Goal: Find contact information: Find contact information

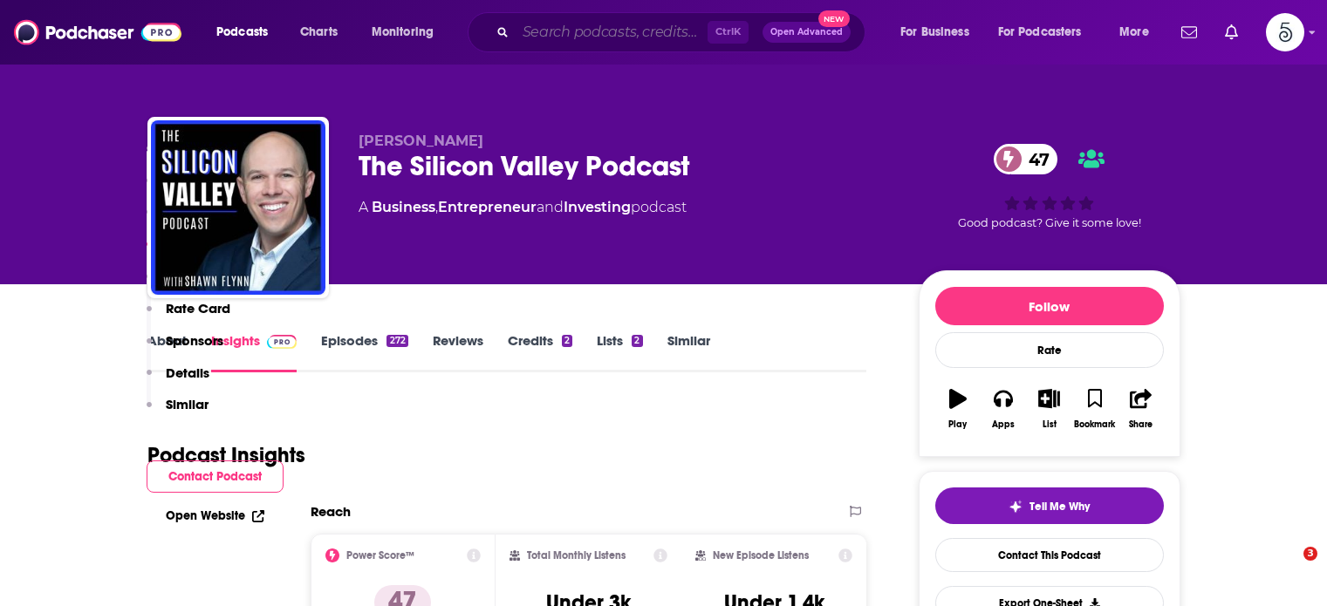
click at [551, 34] on input "Search podcasts, credits, & more..." at bounding box center [612, 32] width 192 height 28
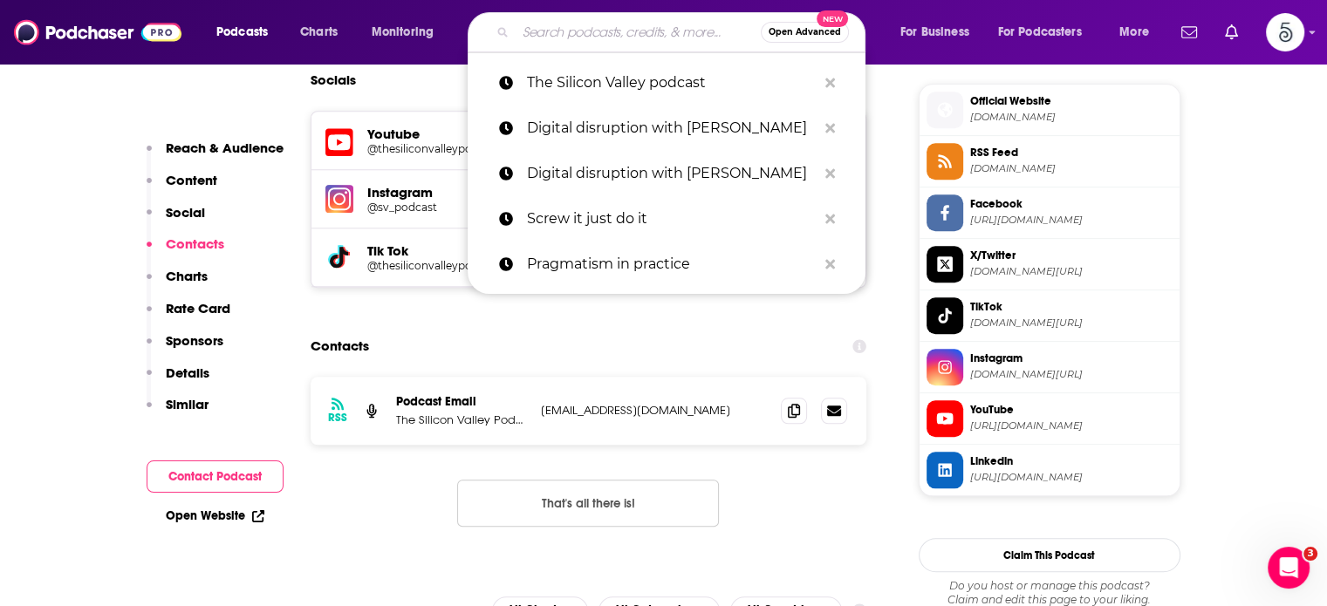
scroll to position [1557, 0]
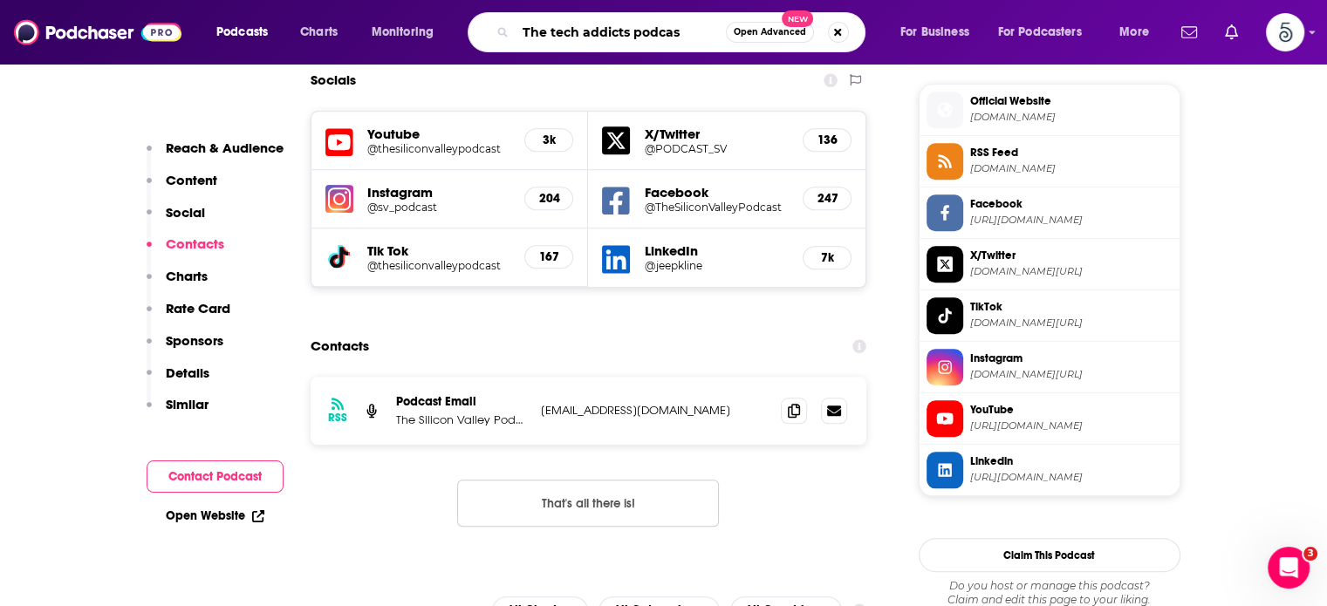
type input "The tech addicts podcast"
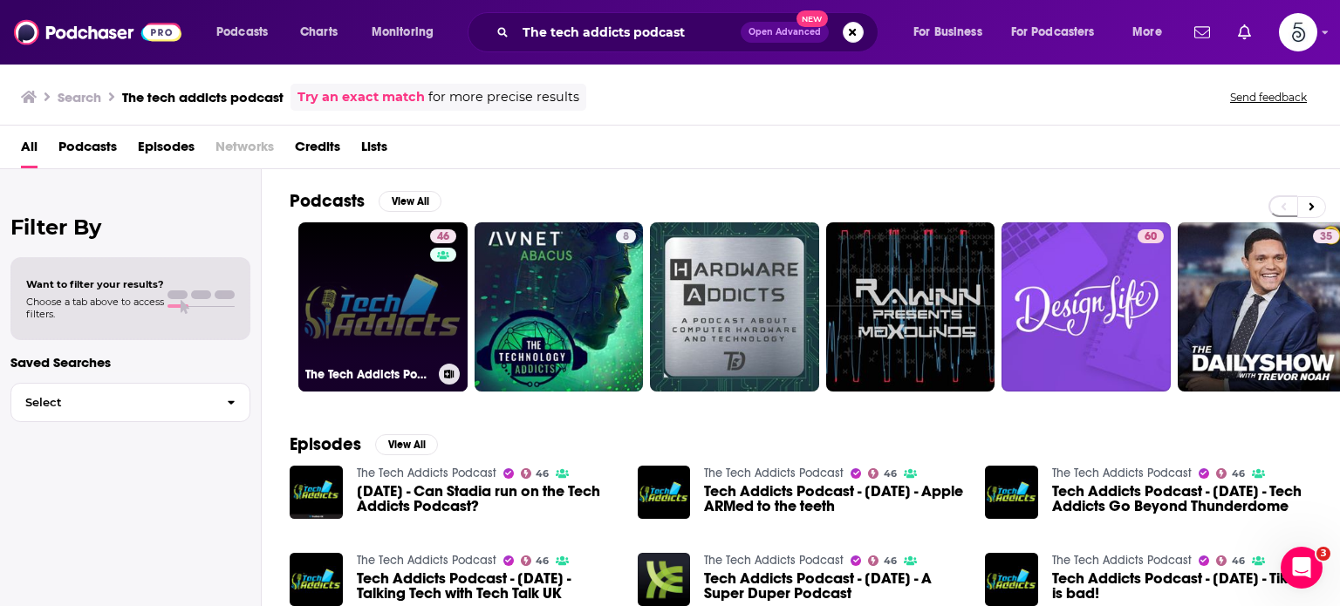
click at [345, 270] on link "46 The Tech Addicts Podcast" at bounding box center [382, 306] width 169 height 169
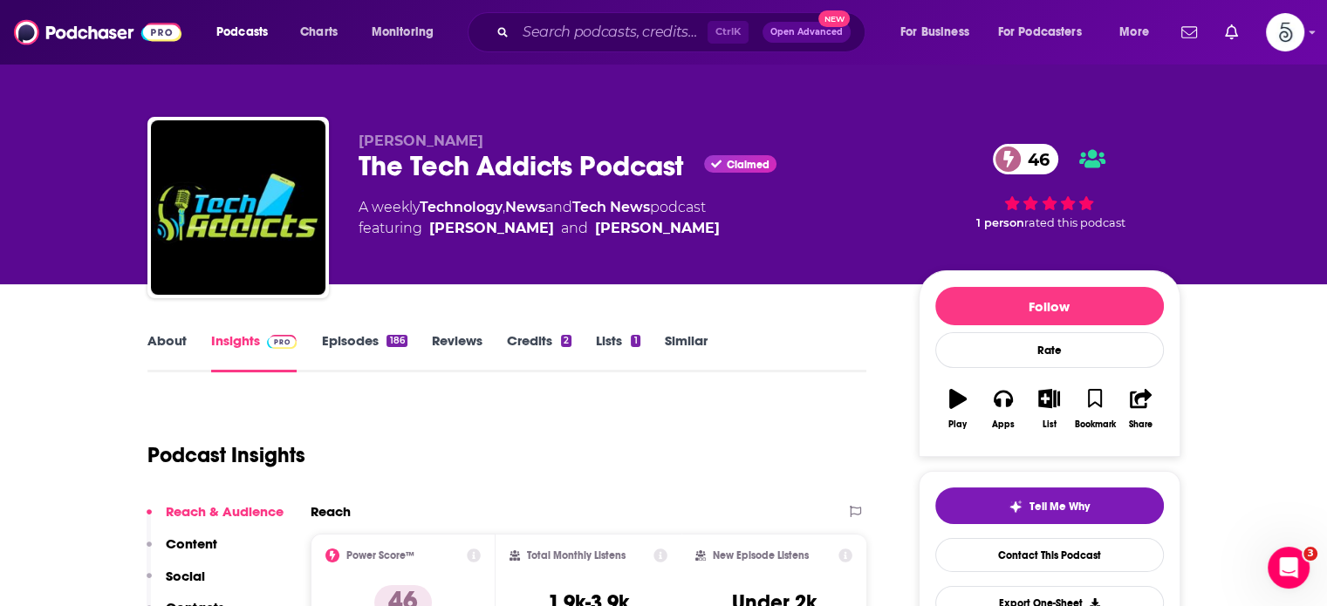
click at [356, 340] on link "Episodes 186" at bounding box center [364, 352] width 86 height 40
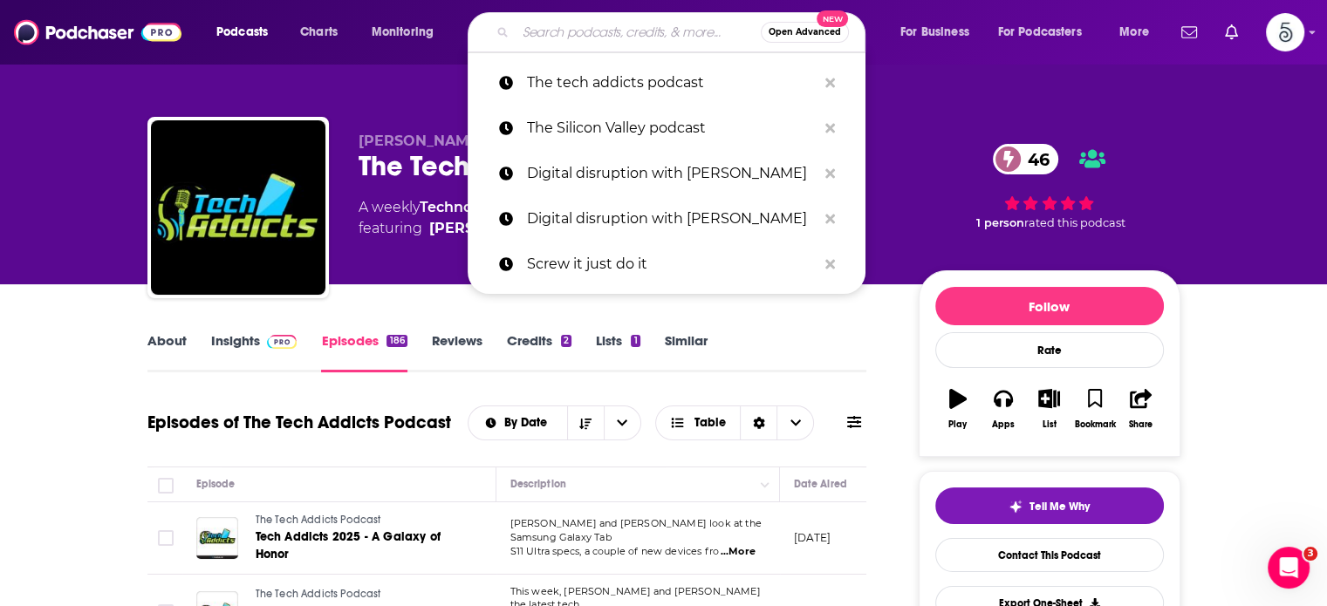
click at [590, 40] on input "Search podcasts, credits, & more..." at bounding box center [638, 32] width 245 height 28
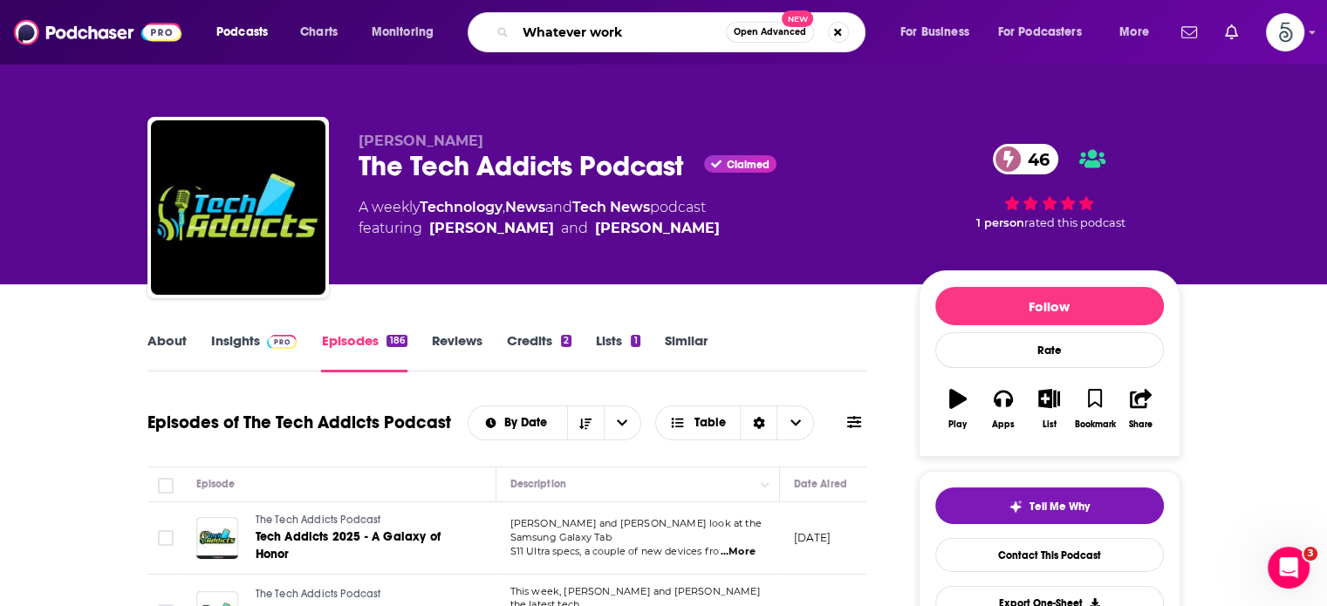
type input "Whatever works"
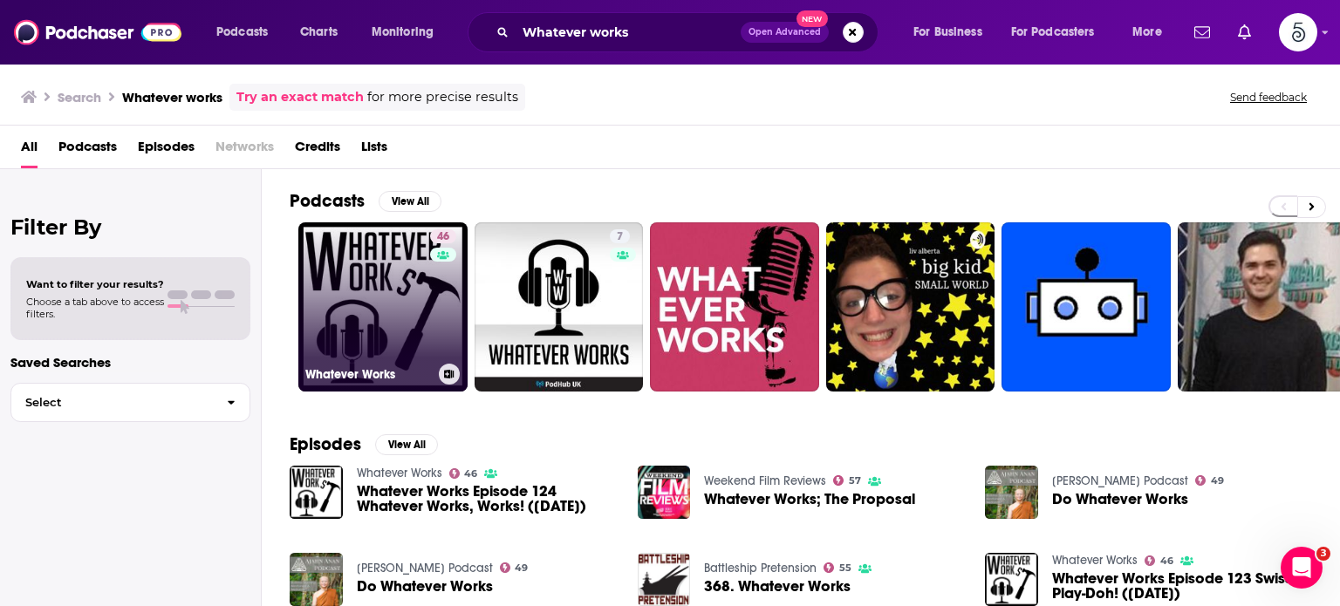
click at [397, 297] on link "46 Whatever Works" at bounding box center [382, 306] width 169 height 169
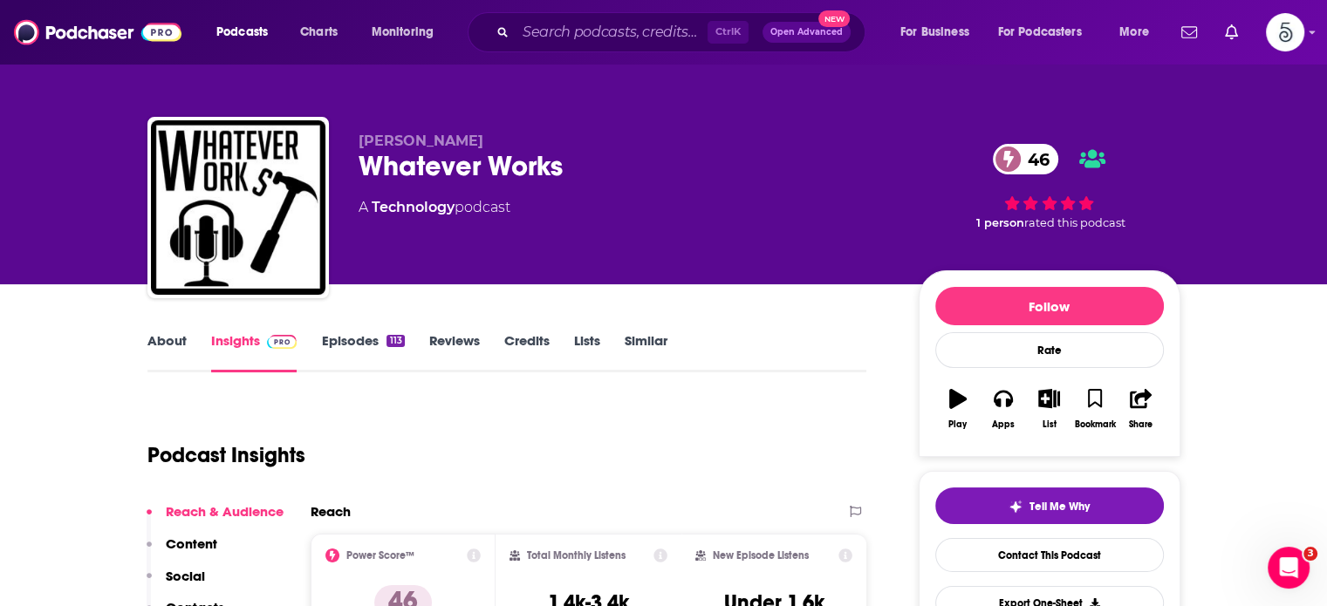
click at [359, 341] on link "Episodes 113" at bounding box center [362, 352] width 83 height 40
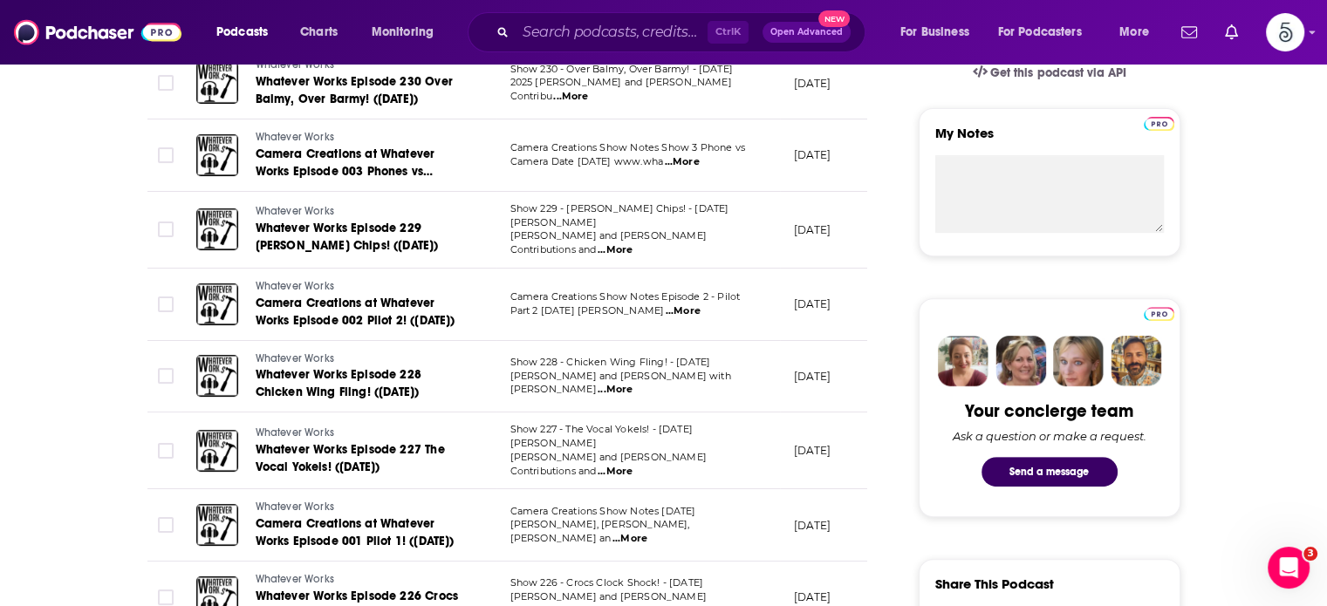
scroll to position [606, 0]
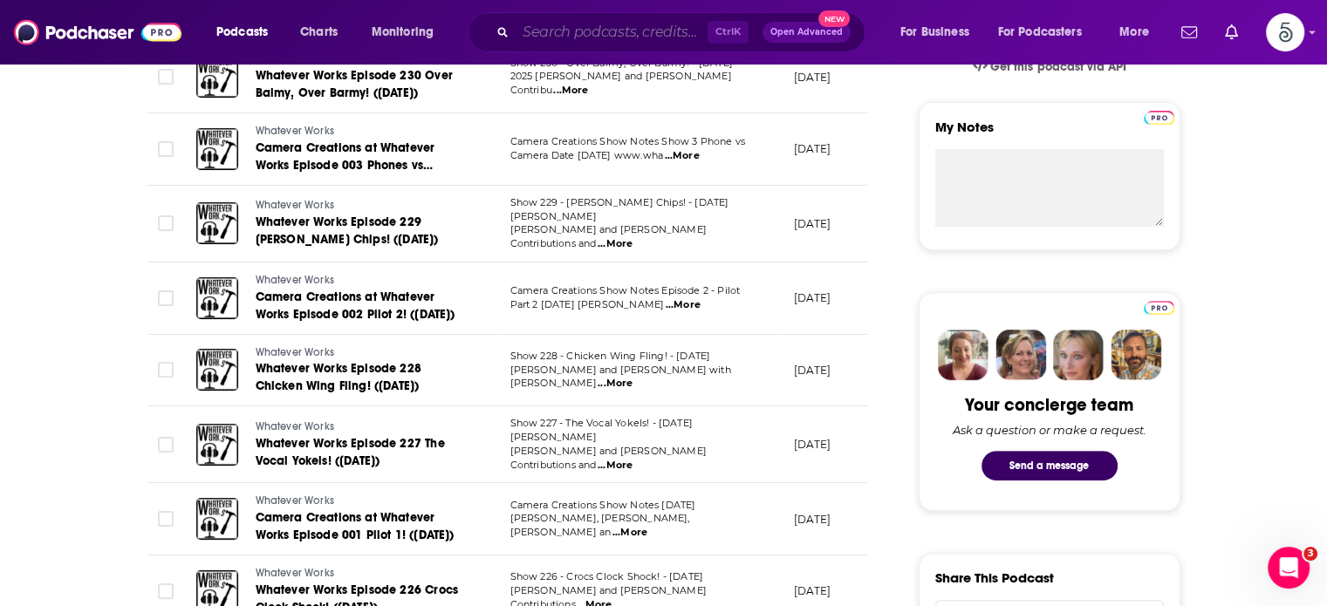
click at [594, 30] on input "Search podcasts, credits, & more..." at bounding box center [612, 32] width 192 height 28
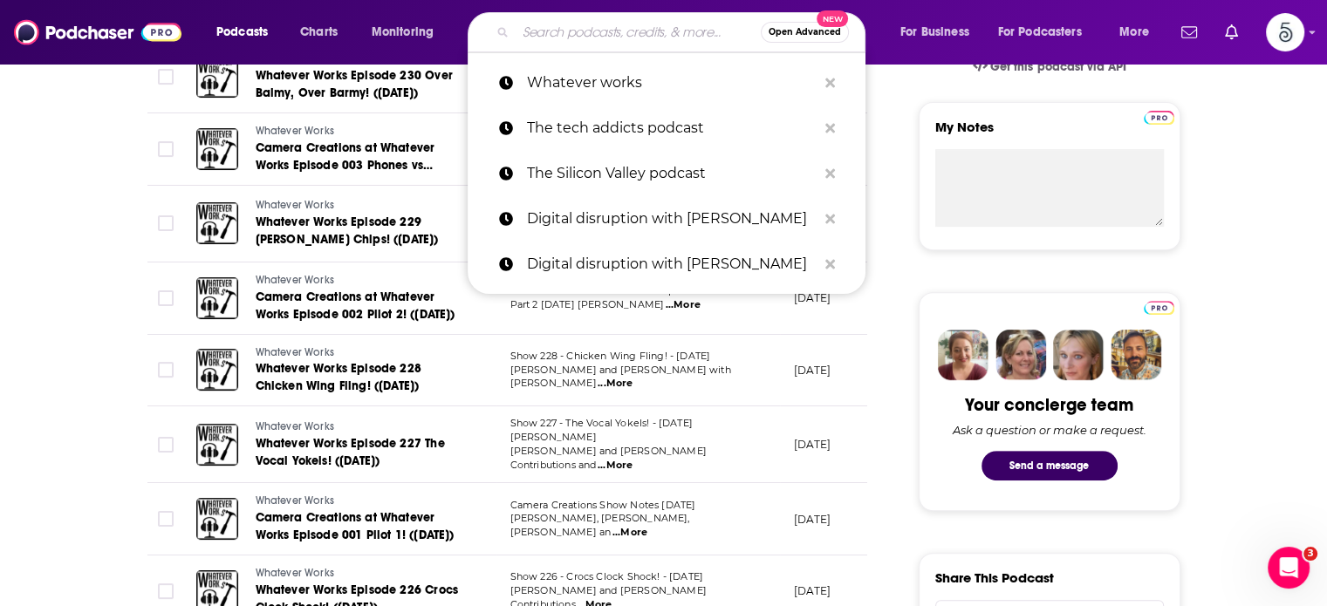
type input "Y"
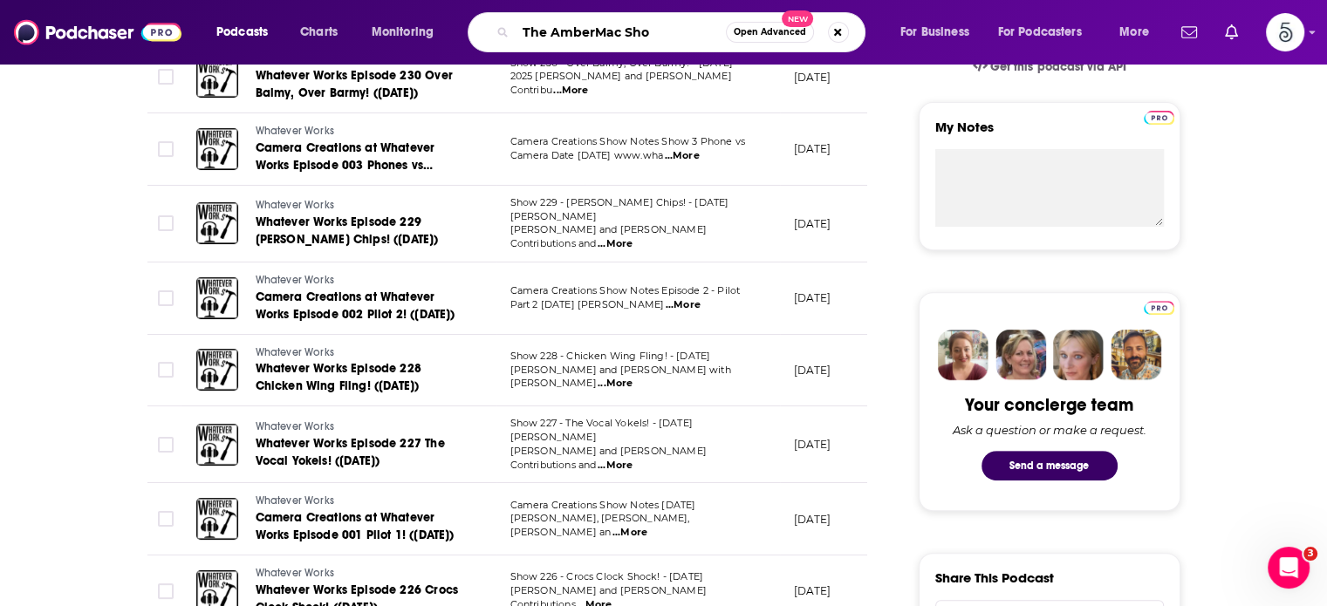
type input "The AmberMac Show"
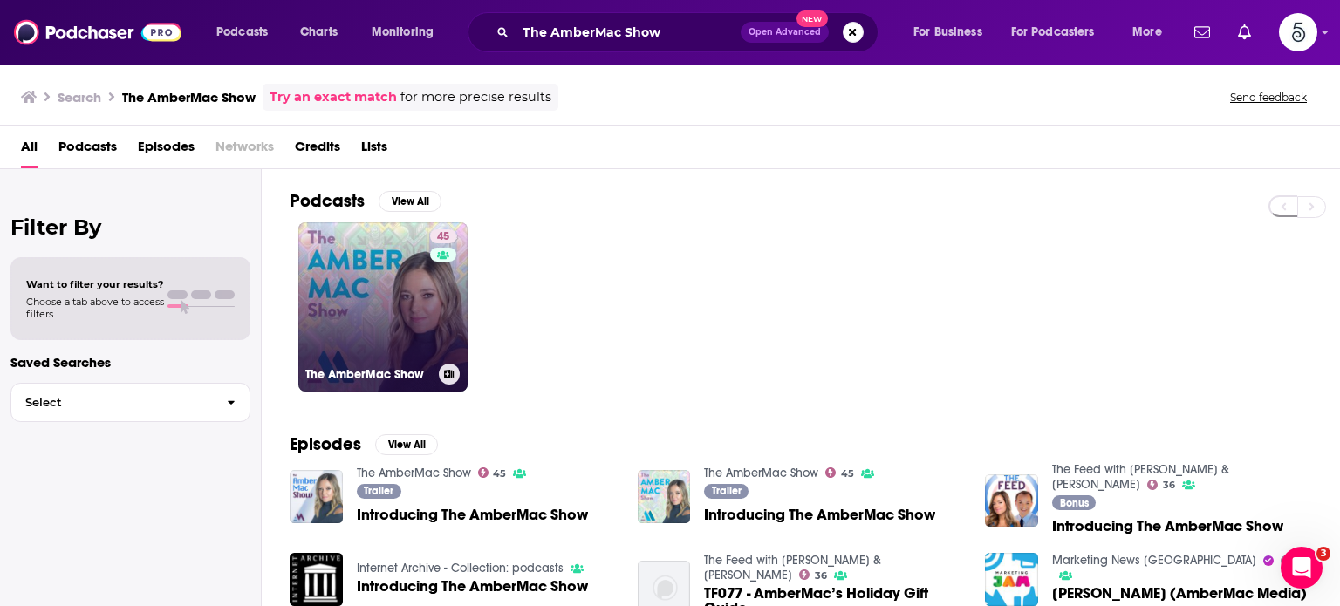
click at [393, 306] on link "45 The AmberMac Show" at bounding box center [382, 306] width 169 height 169
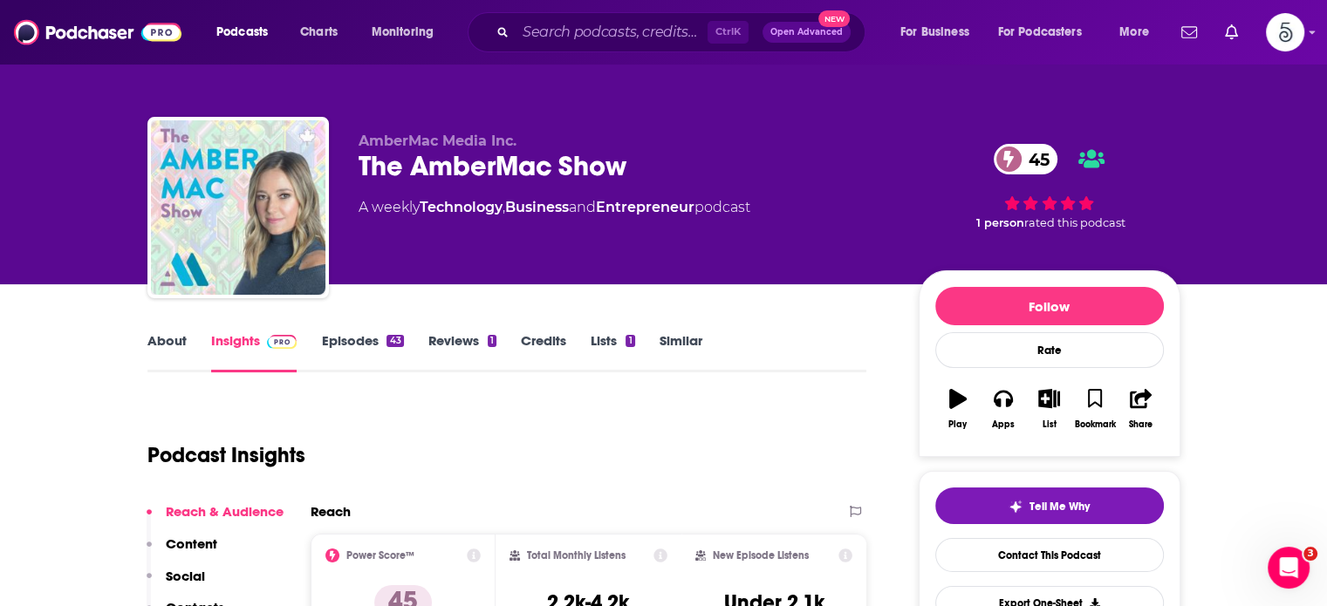
click at [342, 340] on link "Episodes 43" at bounding box center [362, 352] width 82 height 40
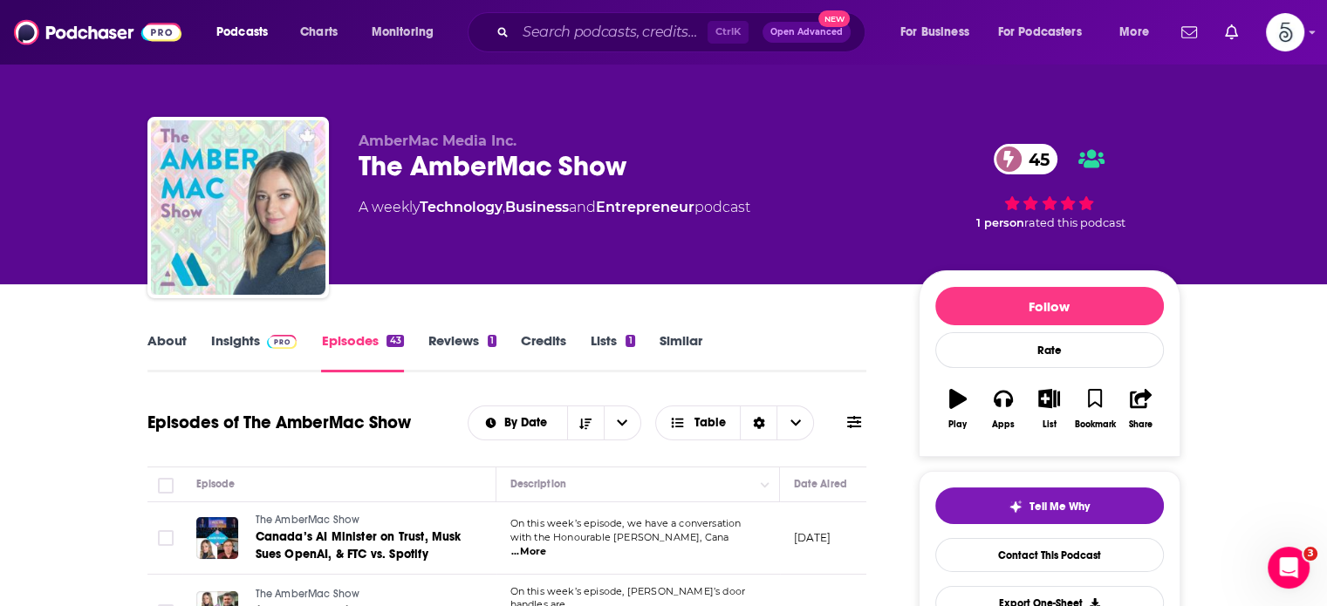
click at [223, 340] on link "Insights" at bounding box center [254, 352] width 86 height 40
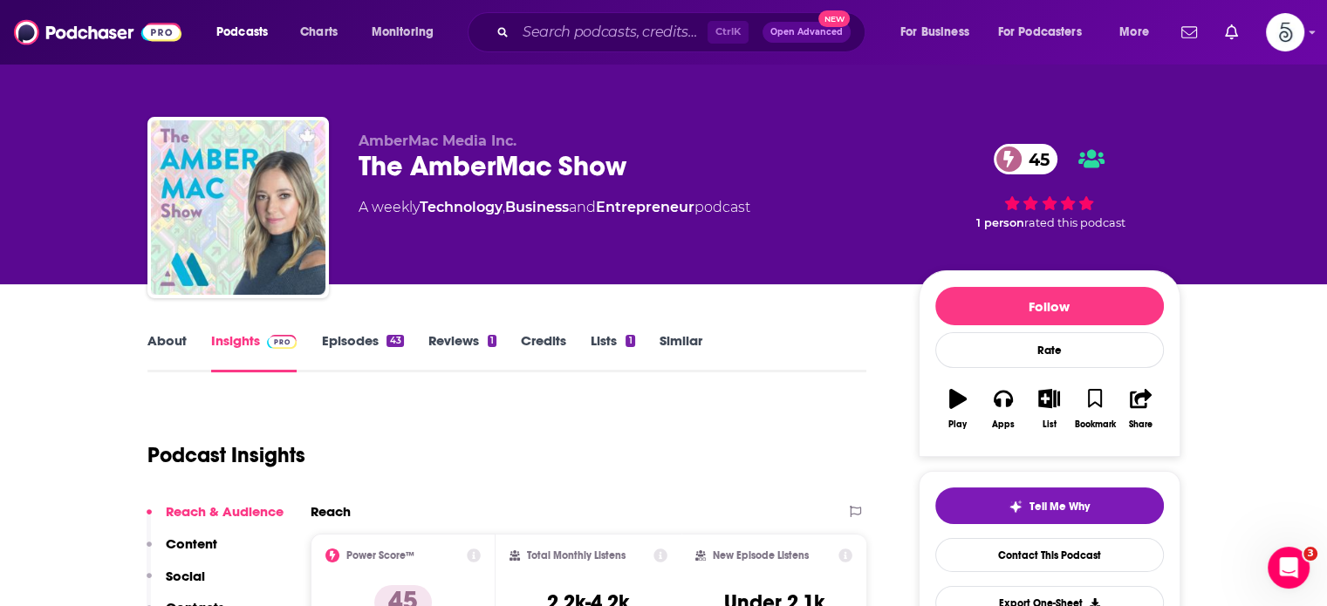
scroll to position [193, 0]
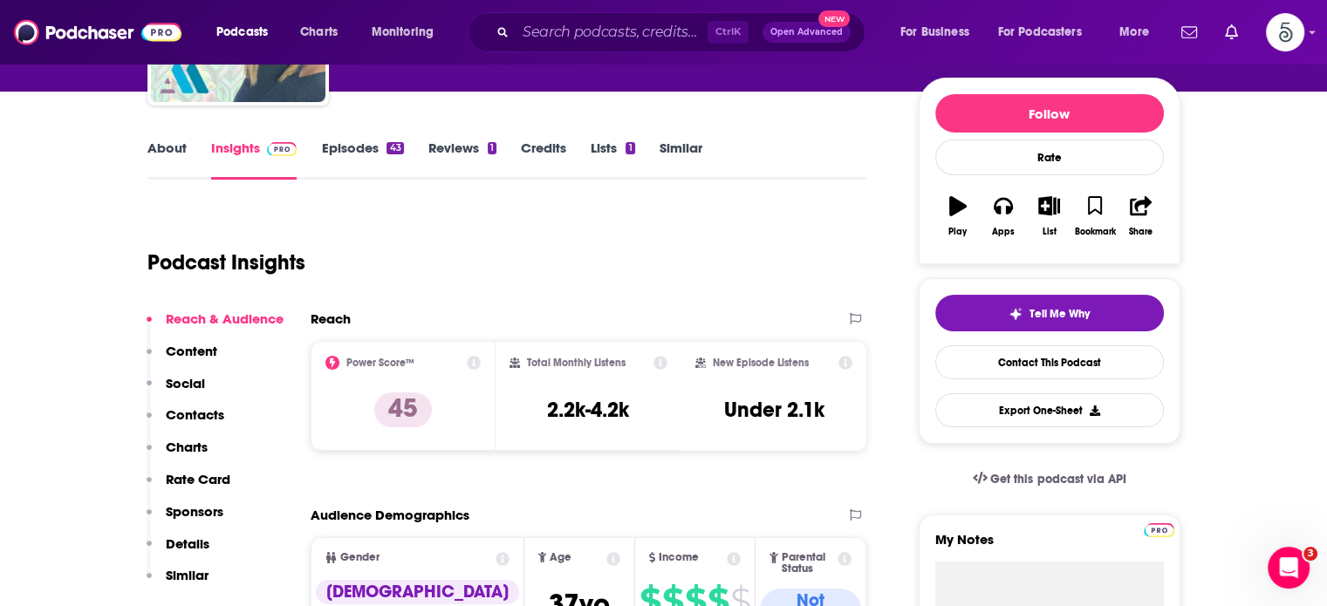
click at [181, 414] on p "Contacts" at bounding box center [195, 415] width 58 height 17
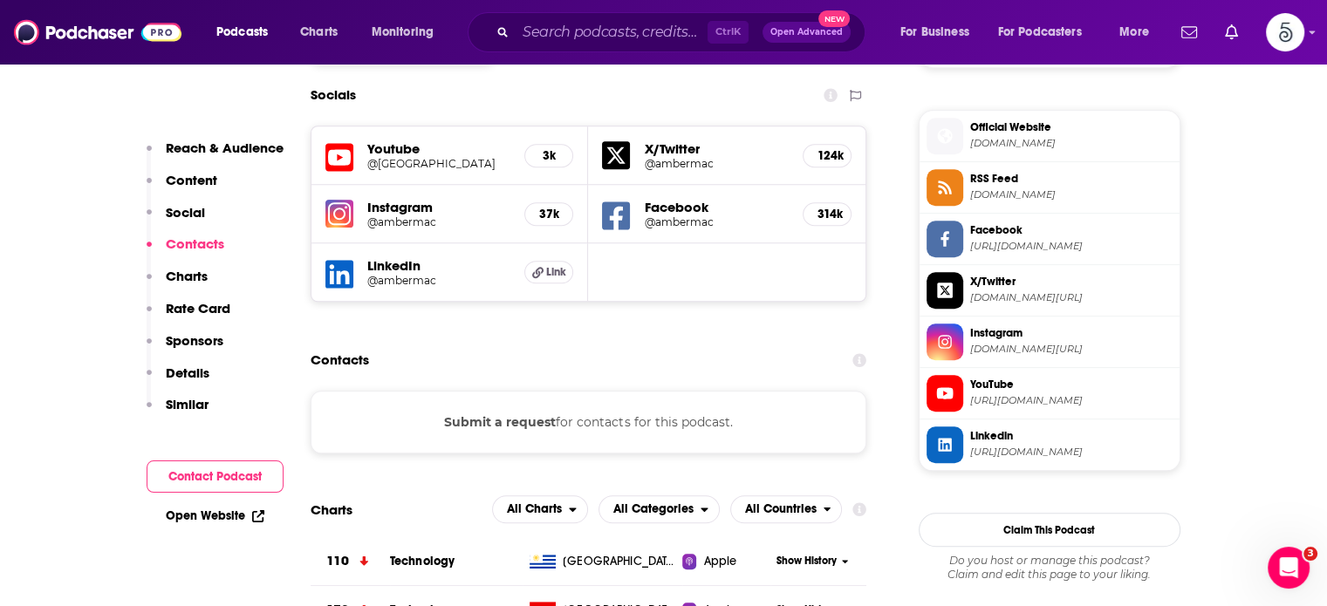
scroll to position [1531, 0]
click at [576, 40] on input "Search podcasts, credits, & more..." at bounding box center [612, 32] width 192 height 28
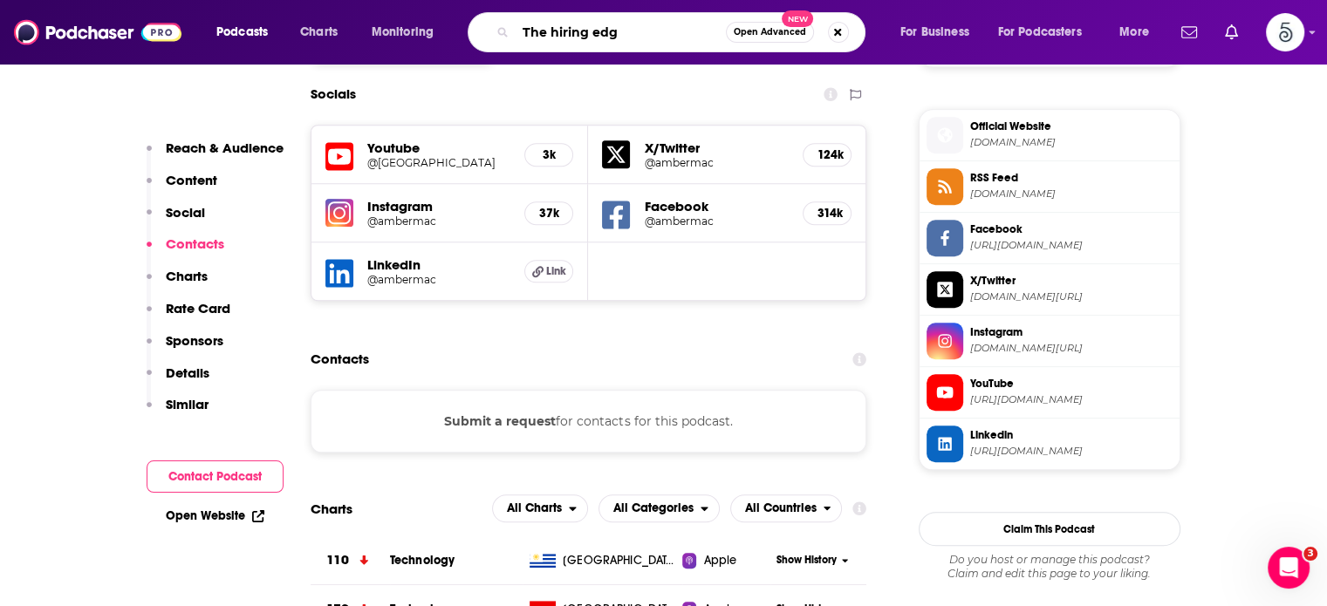
type input "The hiring edge"
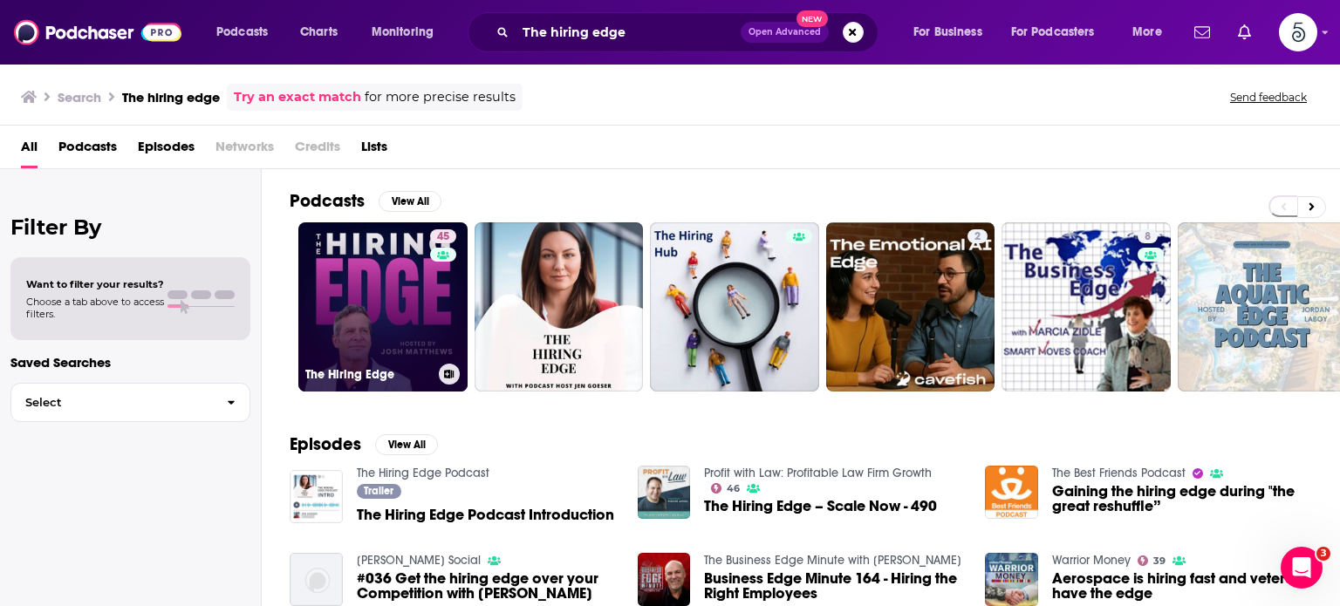
click at [393, 313] on link "45 The Hiring Edge" at bounding box center [382, 306] width 169 height 169
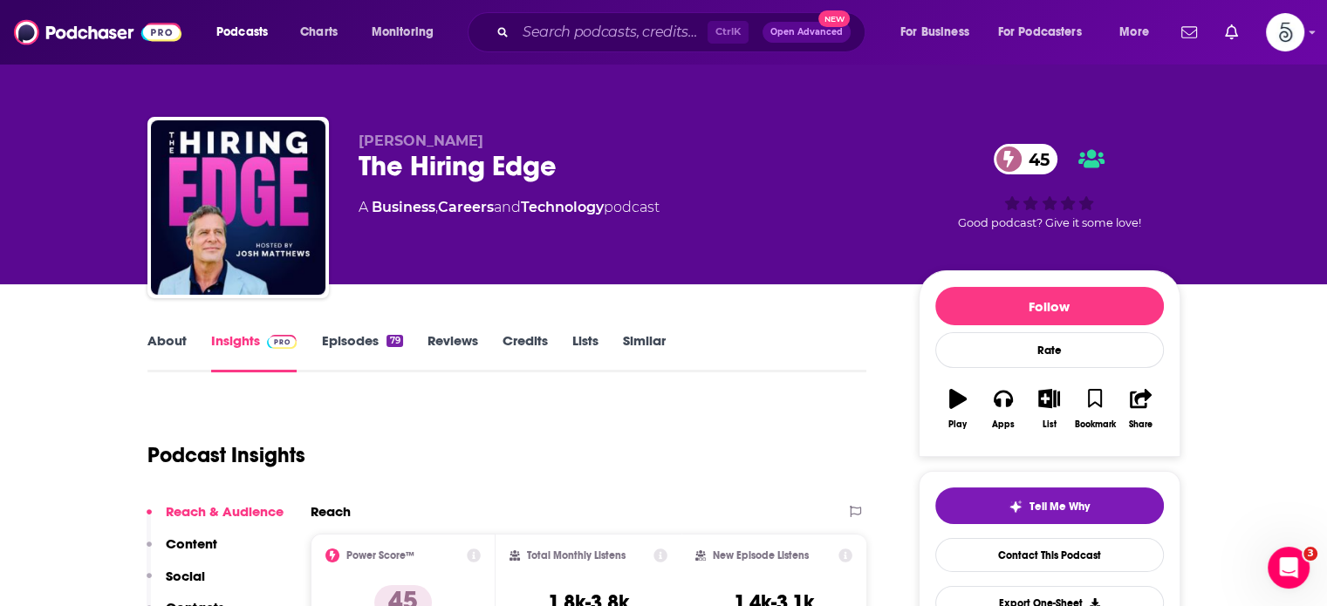
click at [356, 339] on link "Episodes 79" at bounding box center [361, 352] width 81 height 40
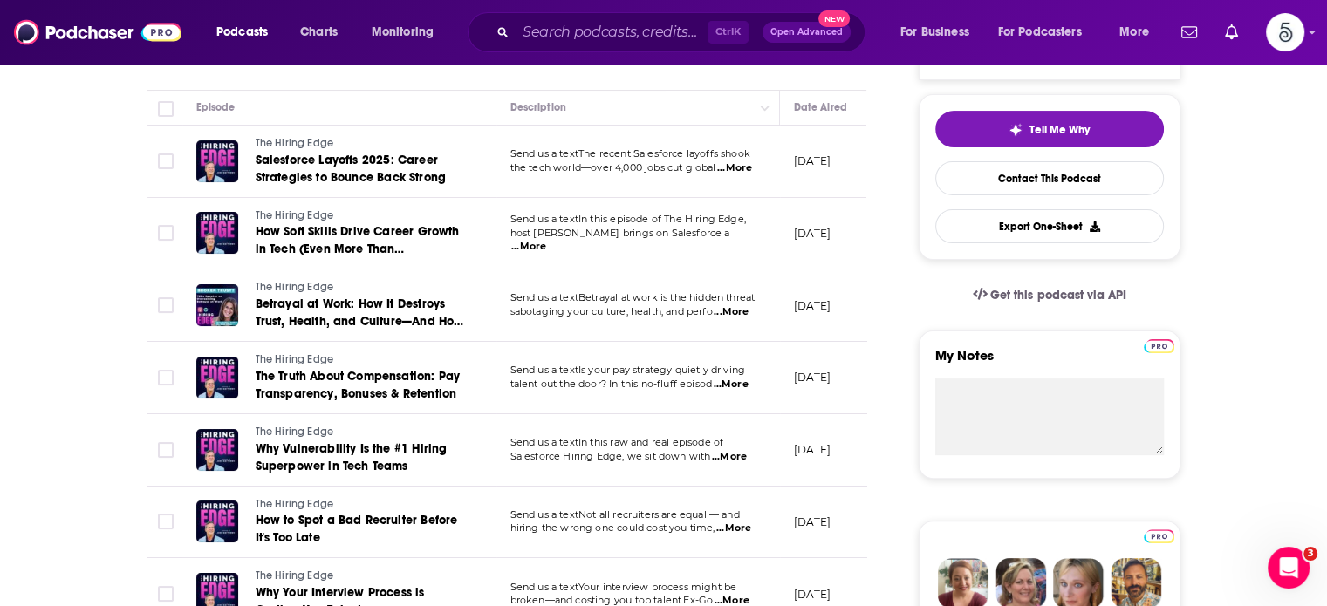
scroll to position [412, 0]
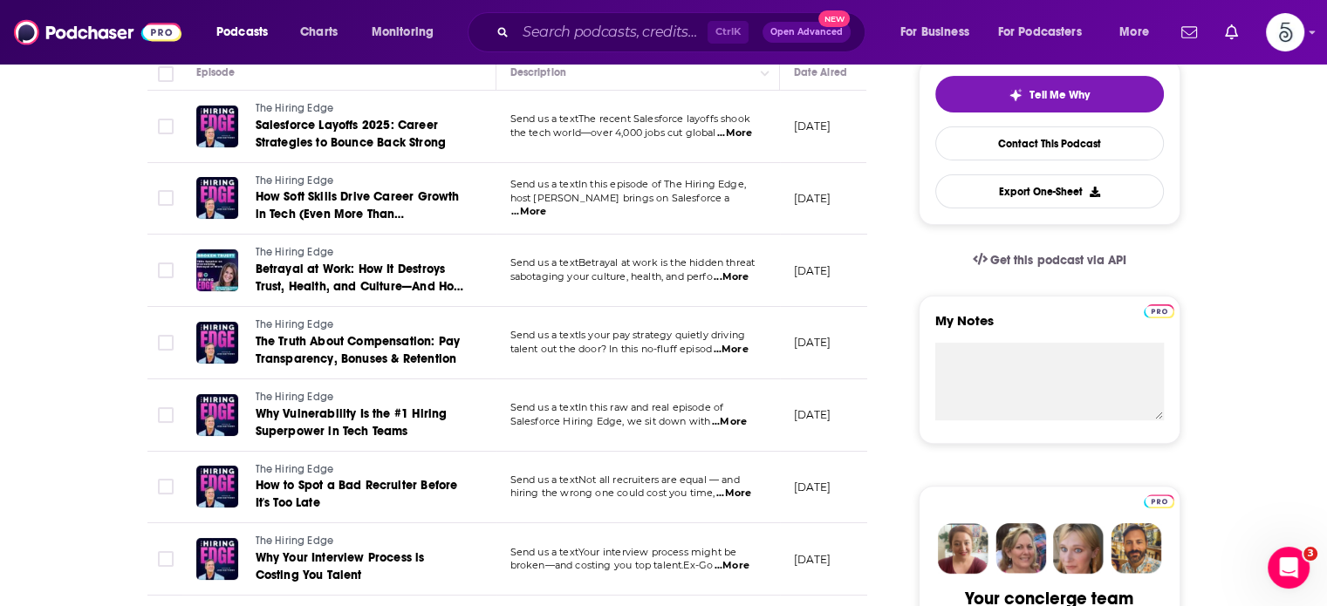
click at [743, 345] on span "...More" at bounding box center [731, 350] width 35 height 14
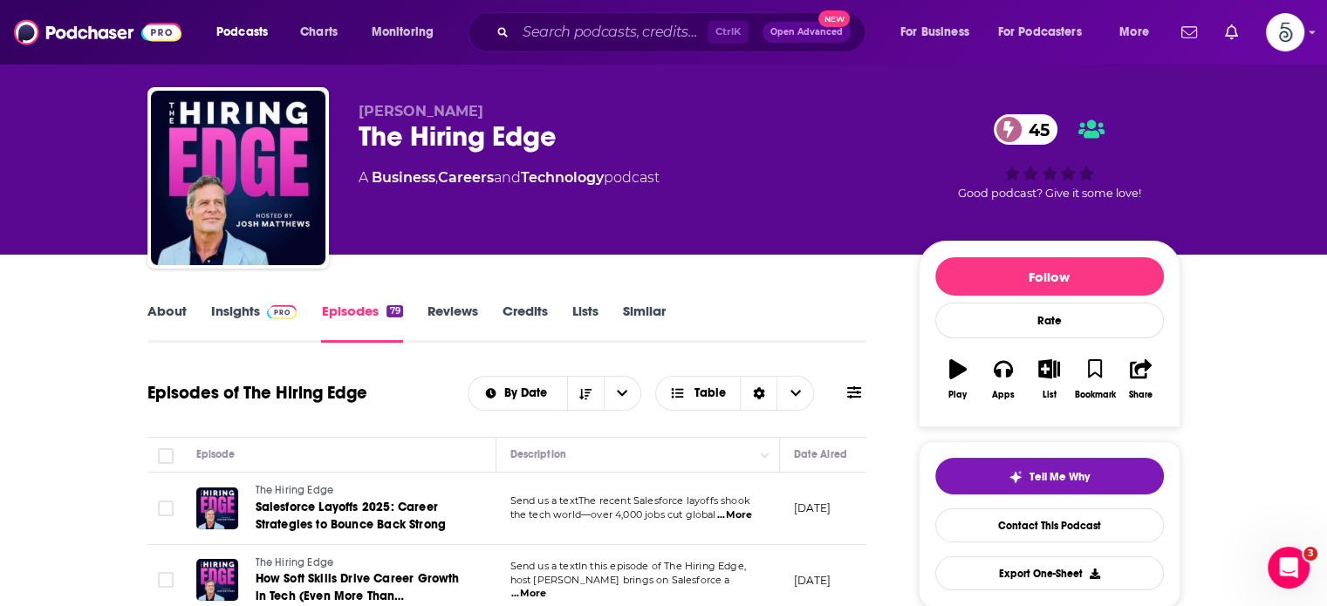
scroll to position [0, 0]
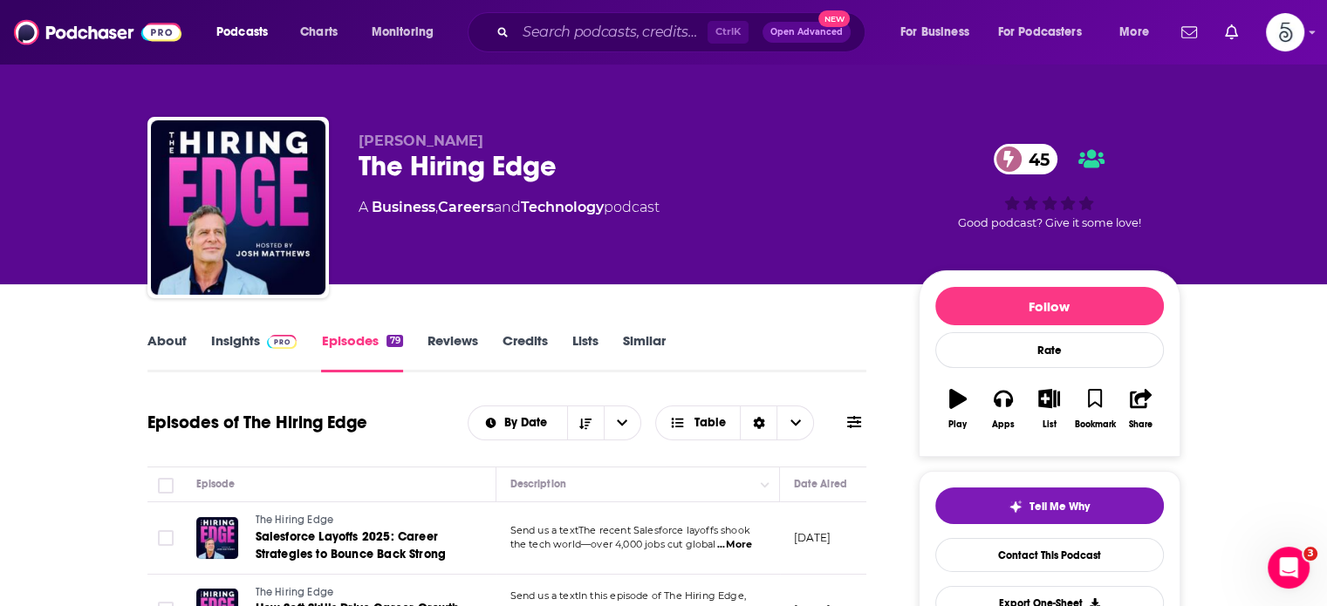
click at [234, 339] on link "Insights" at bounding box center [254, 352] width 86 height 40
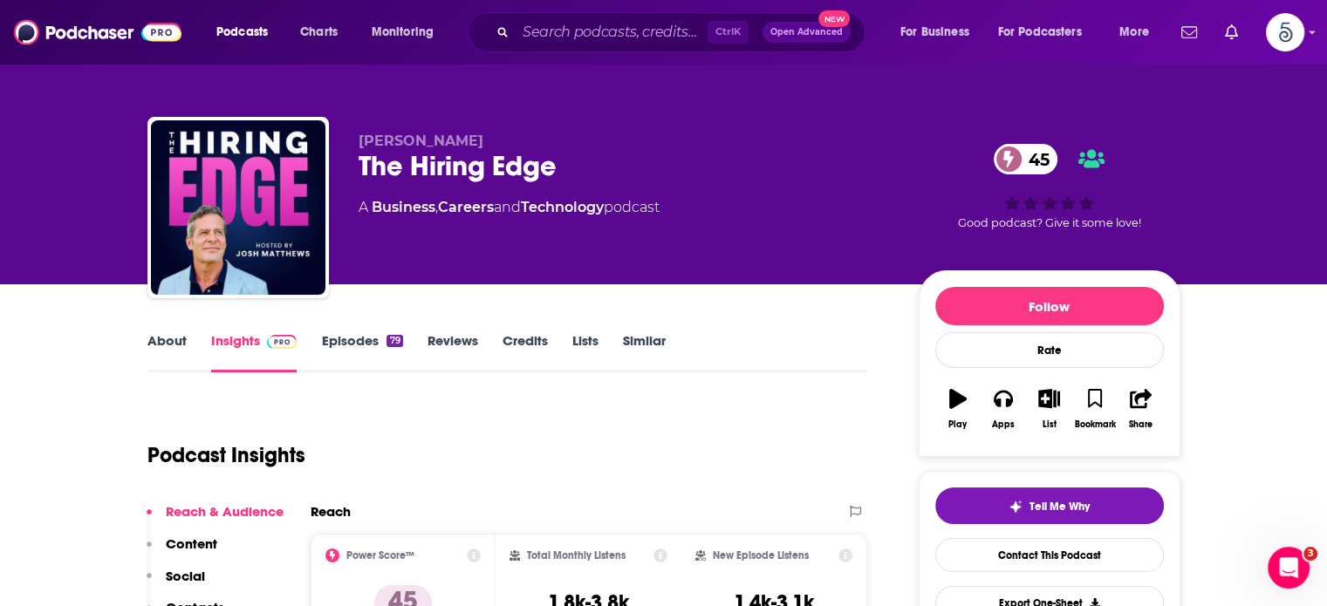
scroll to position [251, 0]
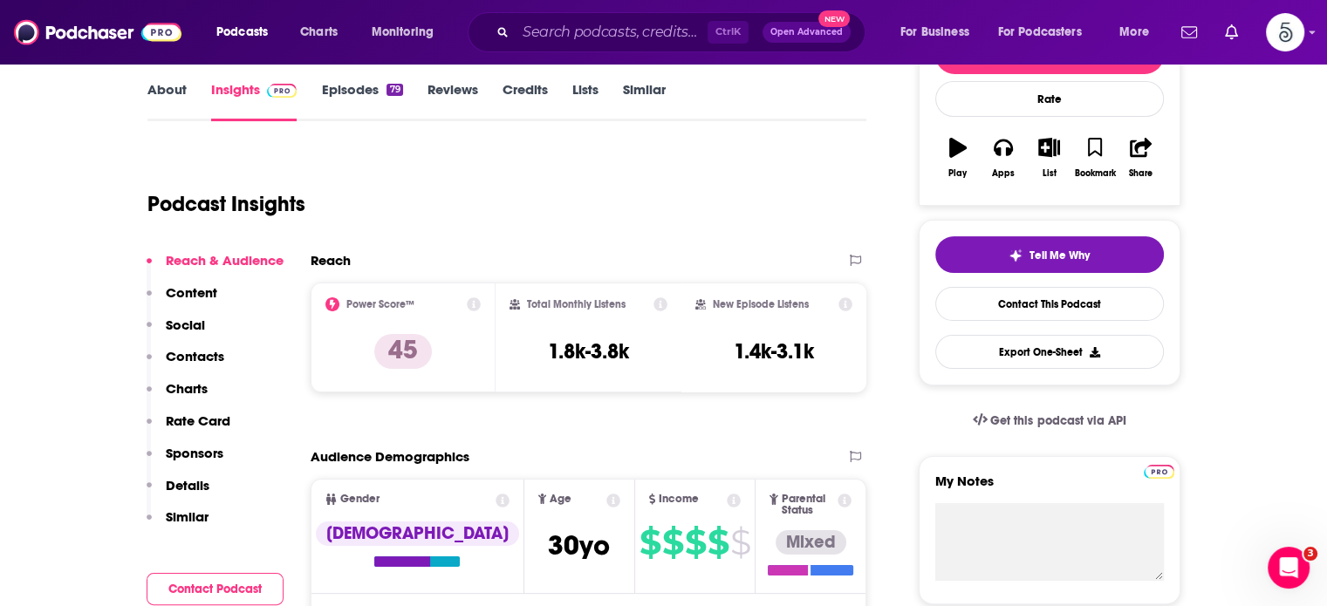
click at [195, 351] on p "Contacts" at bounding box center [195, 356] width 58 height 17
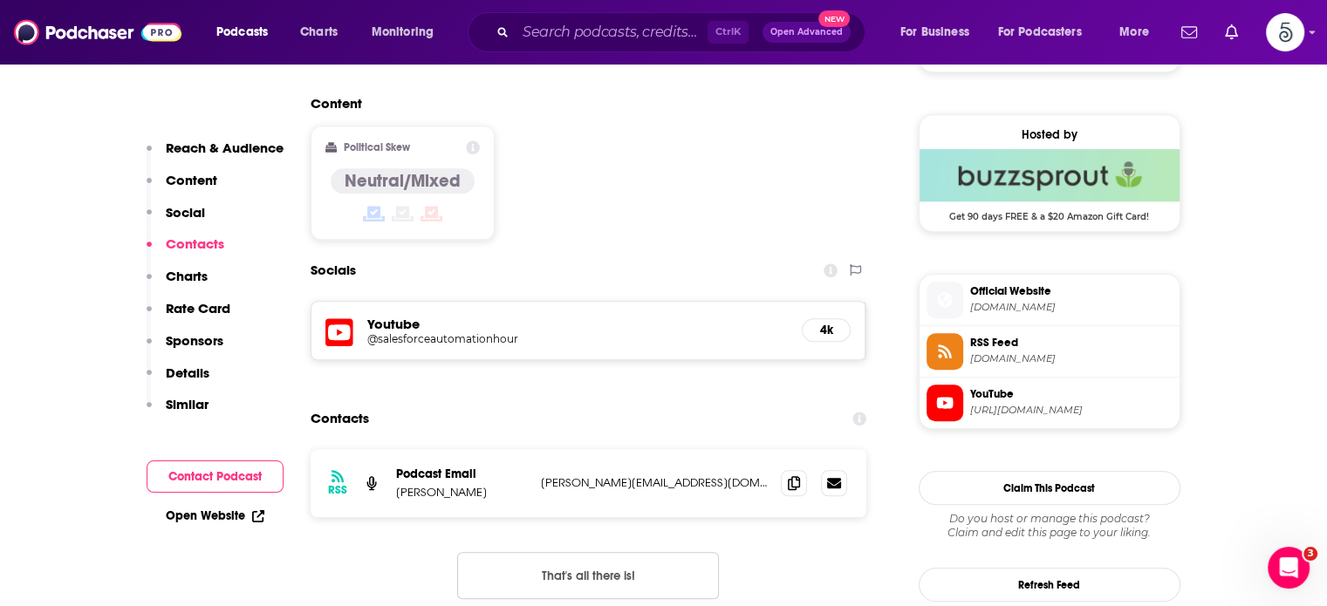
scroll to position [1417, 0]
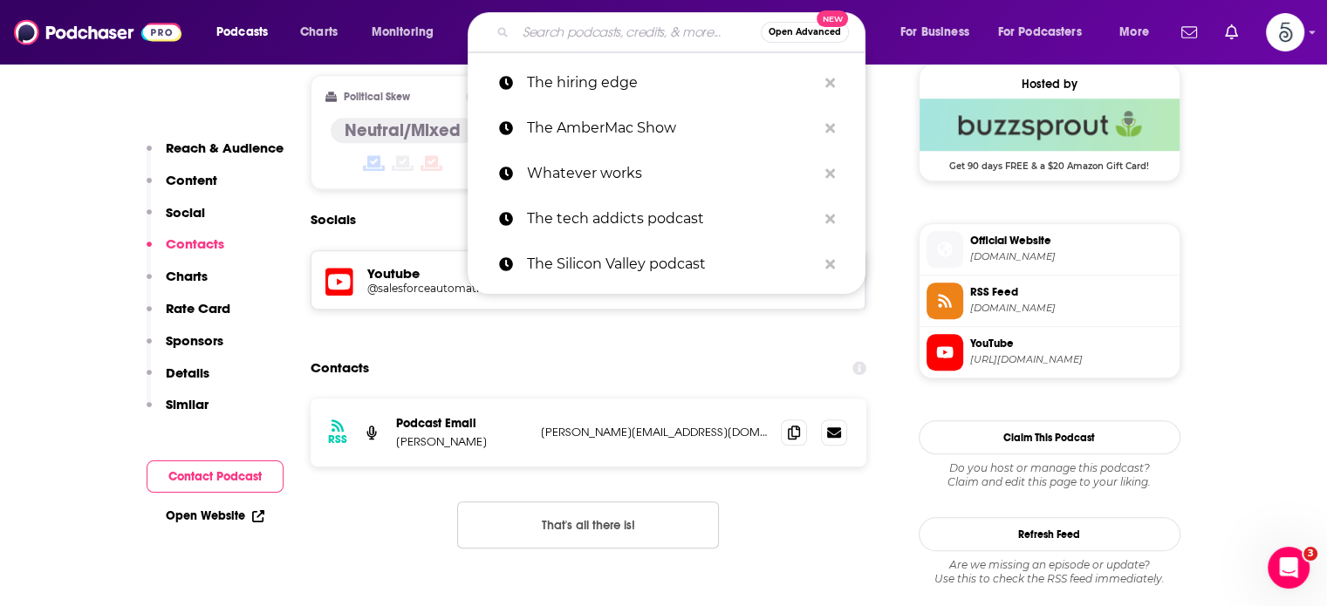
click at [614, 31] on input "Search podcasts, credits, & more..." at bounding box center [638, 32] width 245 height 28
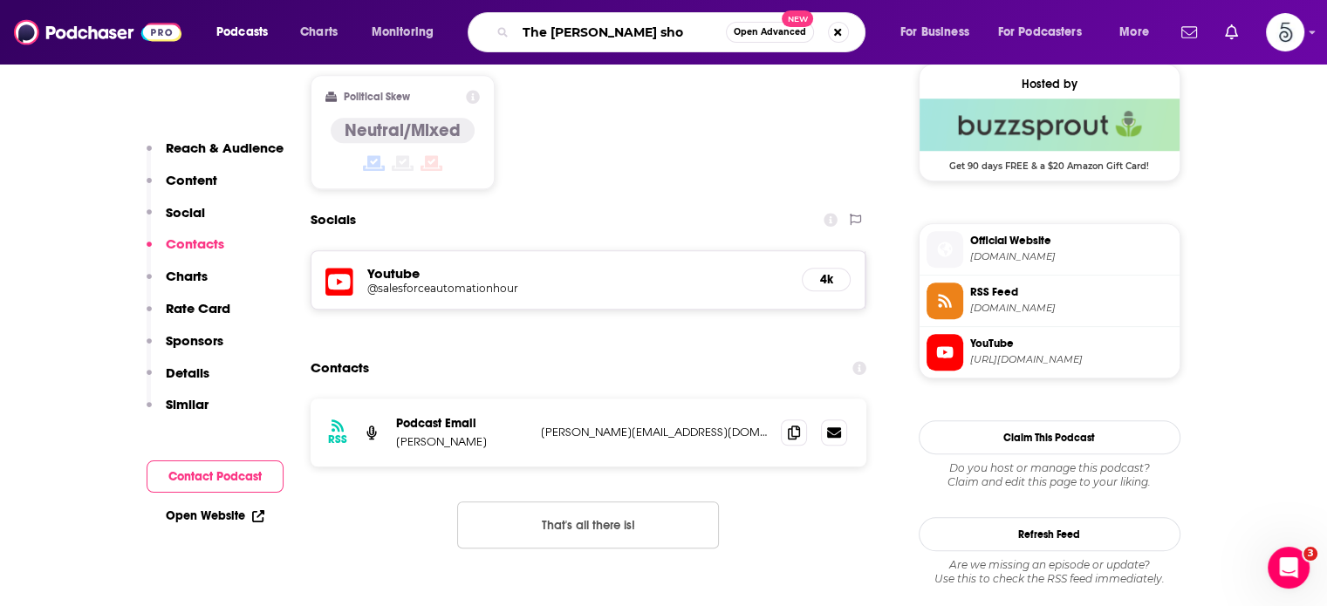
type input "The [PERSON_NAME] show"
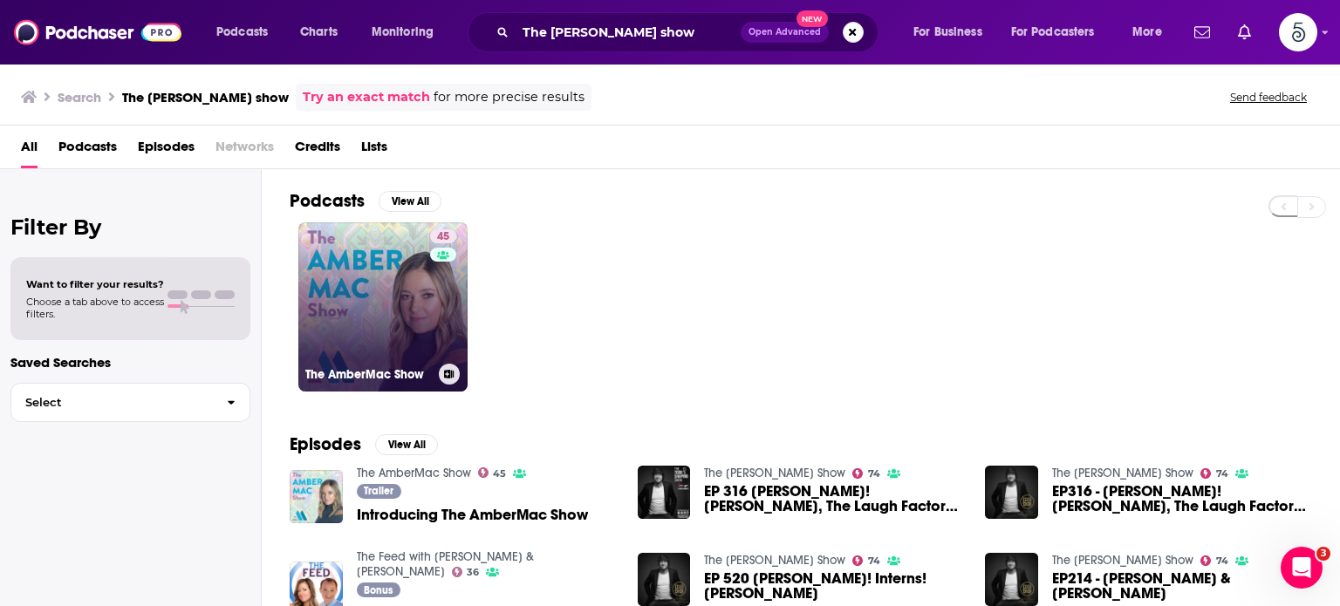
click at [383, 273] on link "45 The AmberMac Show" at bounding box center [382, 306] width 169 height 169
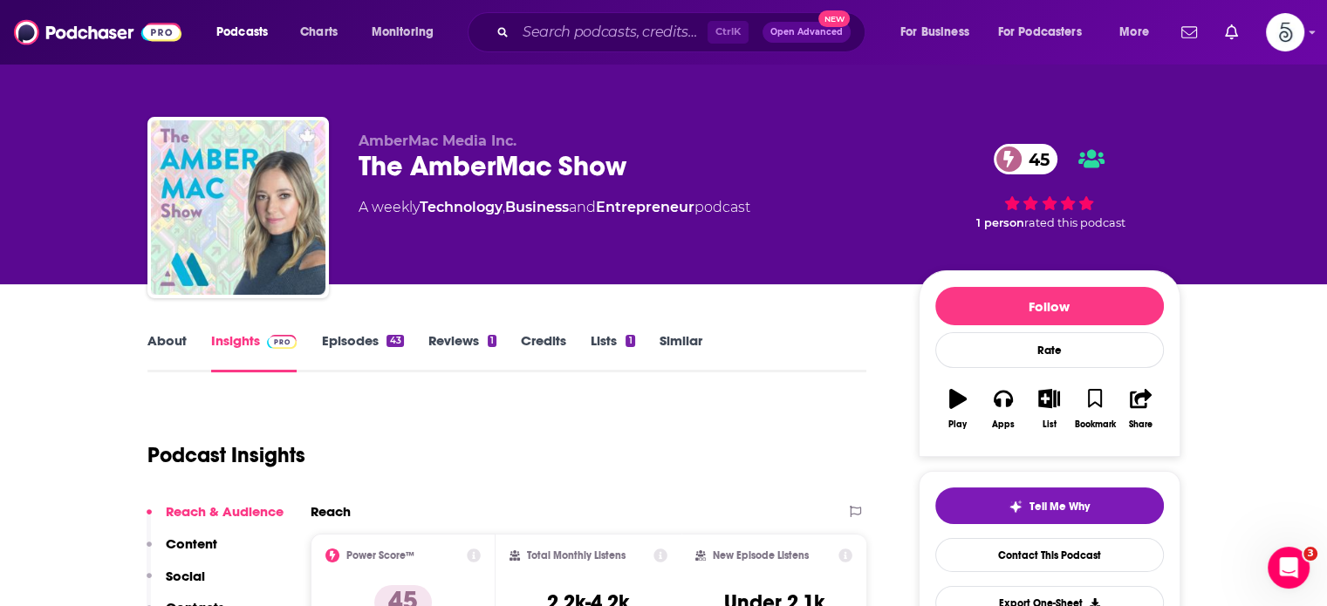
click at [348, 339] on link "Episodes 43" at bounding box center [362, 352] width 82 height 40
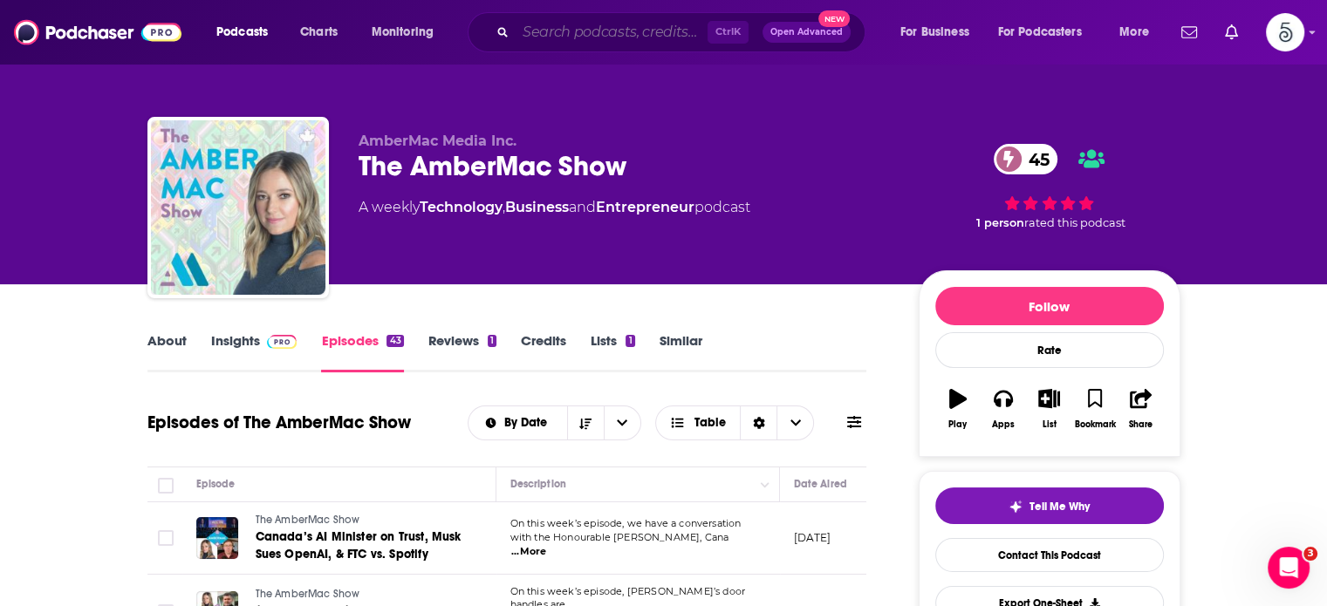
click at [604, 35] on input "Search podcasts, credits, & more..." at bounding box center [612, 32] width 192 height 28
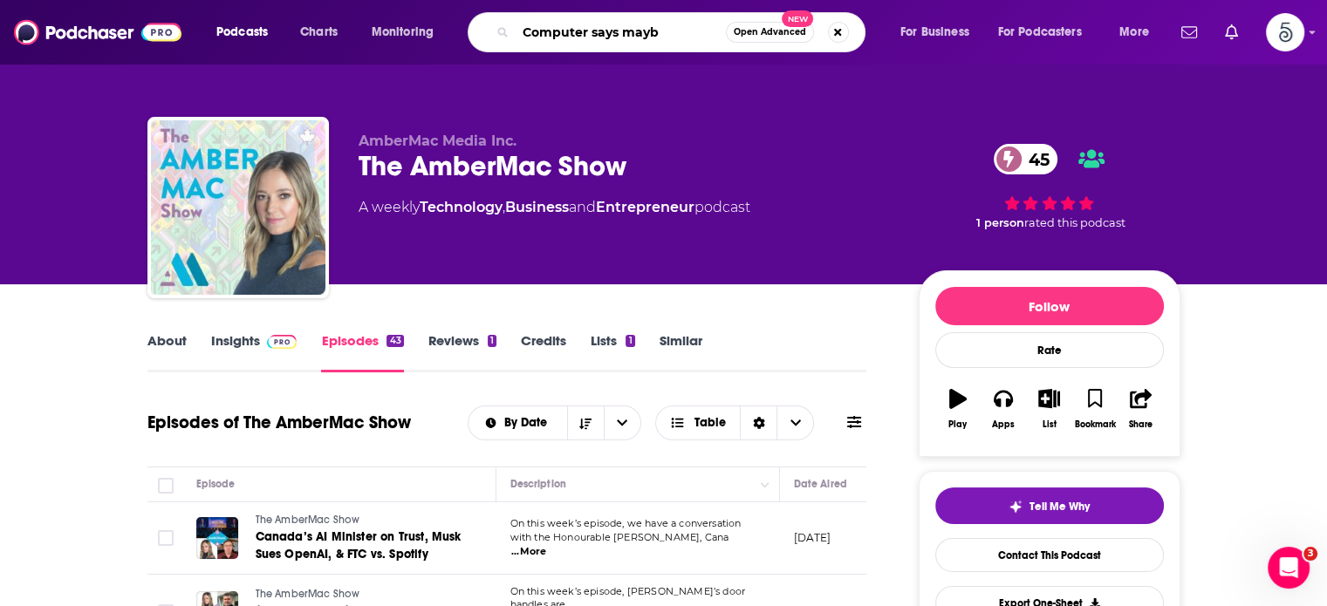
type input "Computer says maybe"
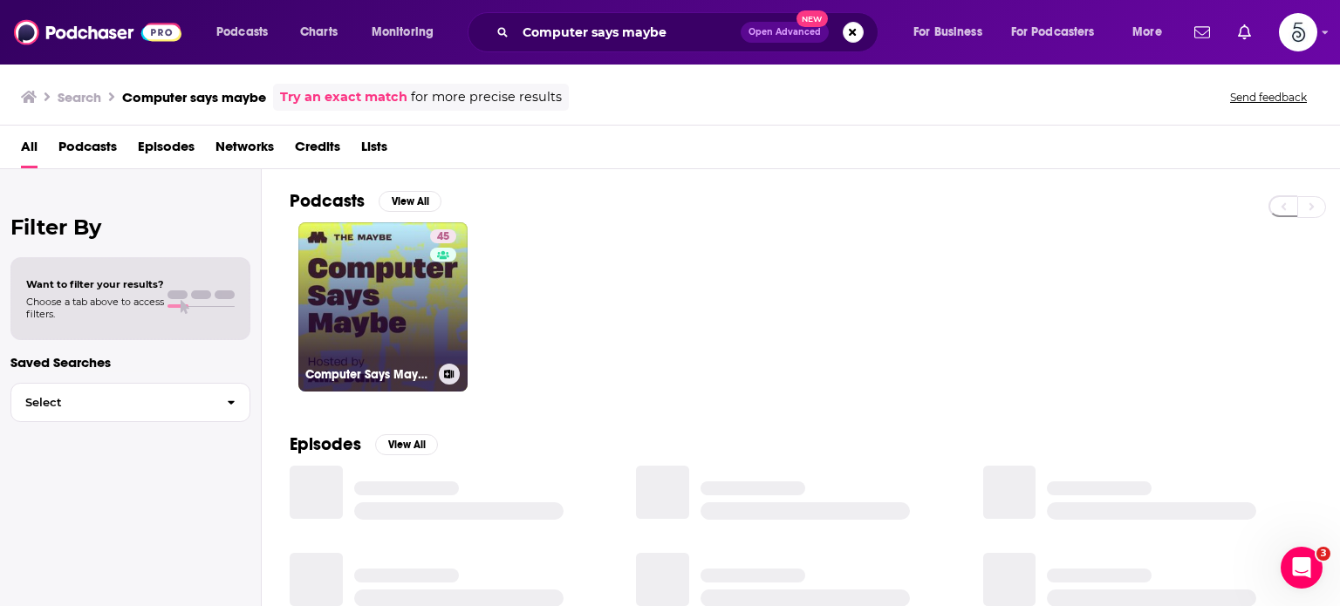
click at [405, 306] on link "45 Computer Says Maybe" at bounding box center [382, 306] width 169 height 169
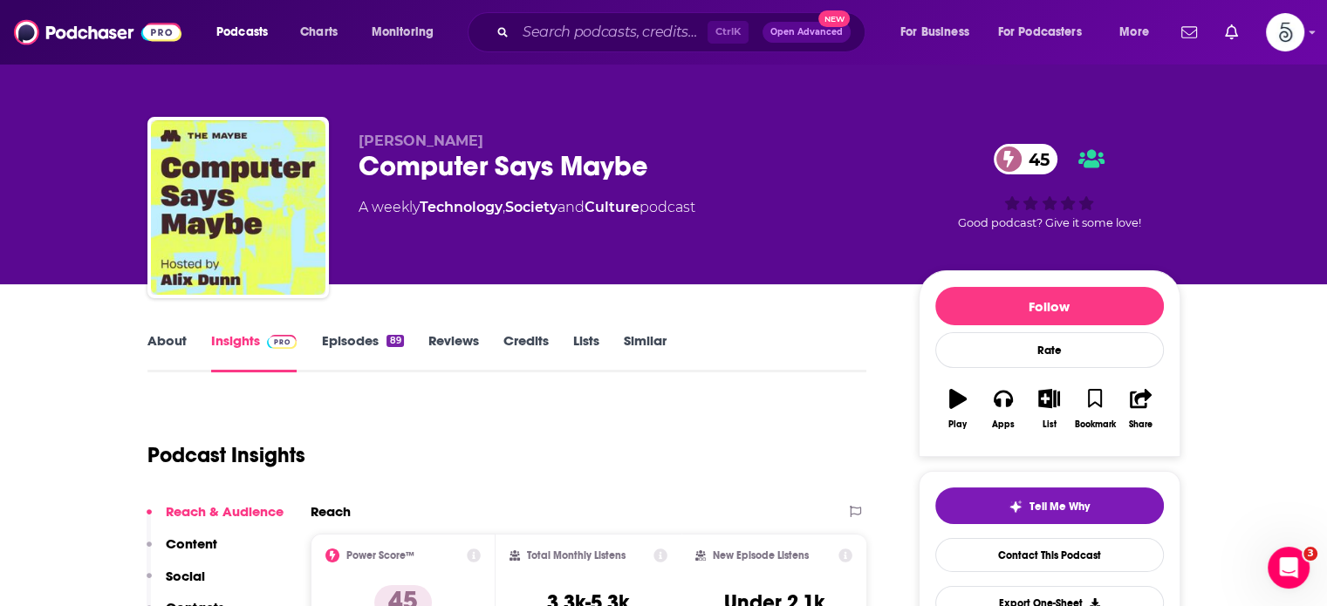
click at [350, 340] on link "Episodes 89" at bounding box center [362, 352] width 82 height 40
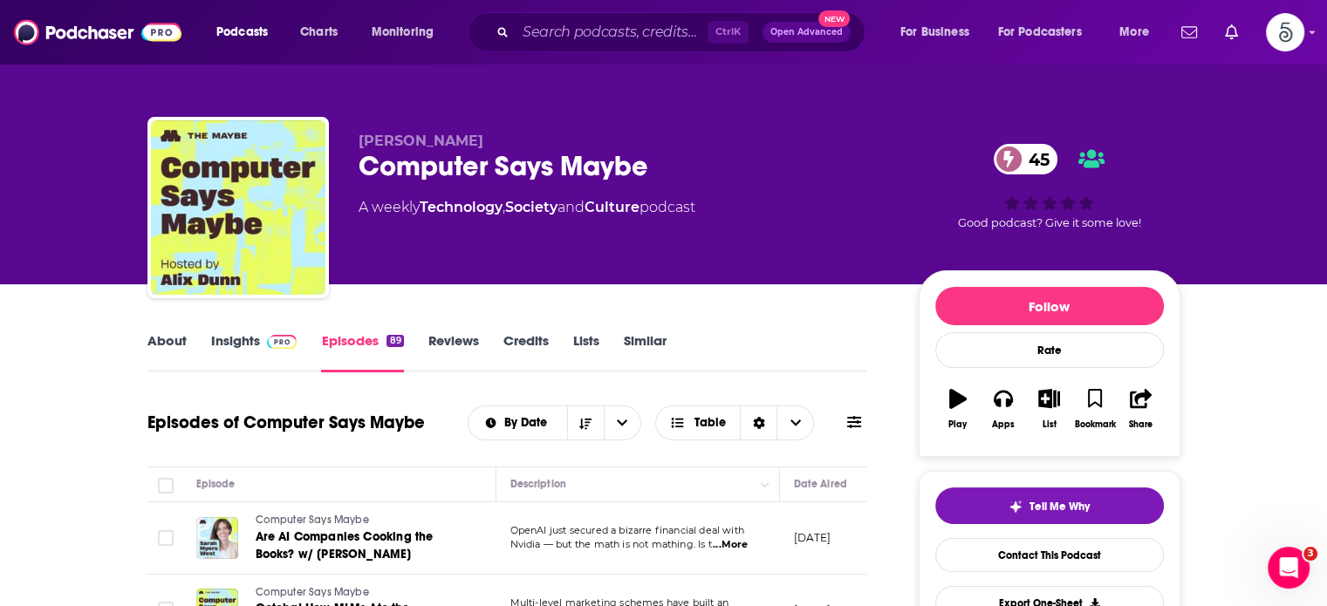
click at [217, 338] on link "Insights" at bounding box center [254, 352] width 86 height 40
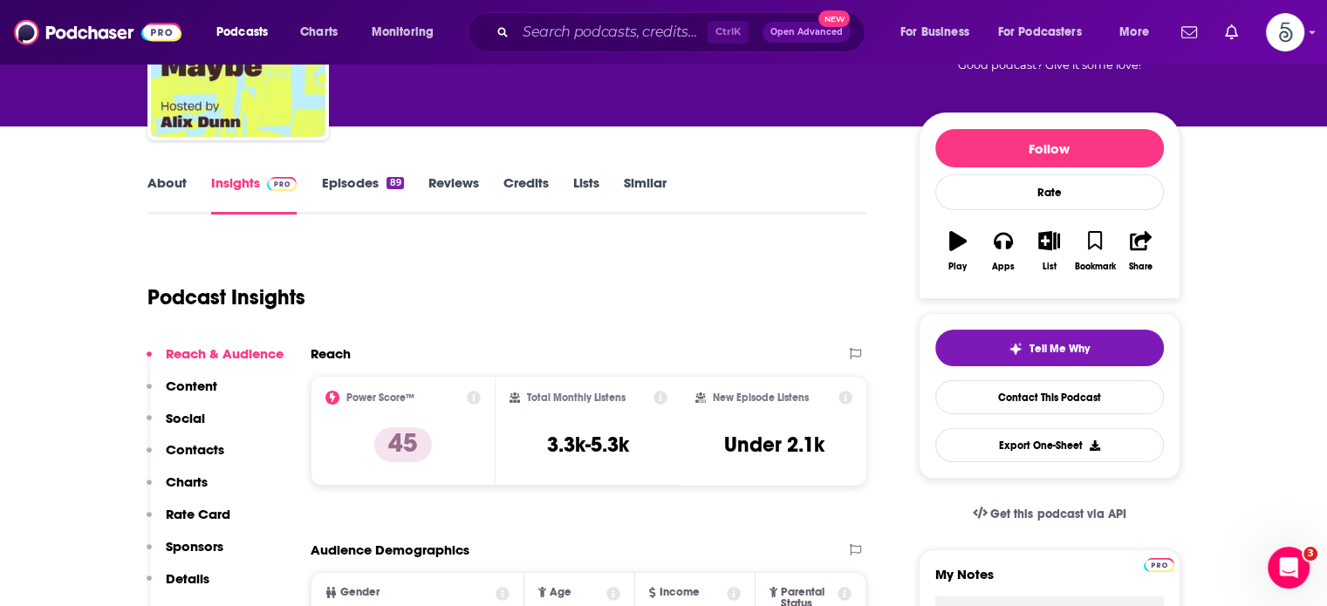
scroll to position [202, 0]
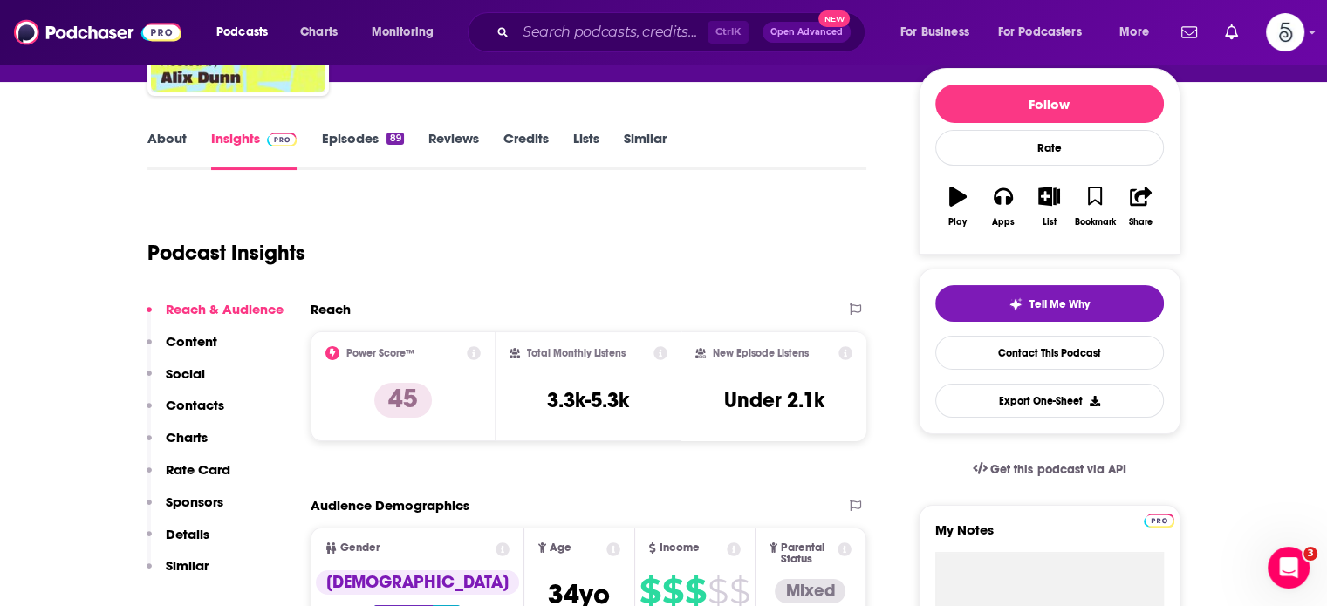
click at [195, 400] on p "Contacts" at bounding box center [195, 405] width 58 height 17
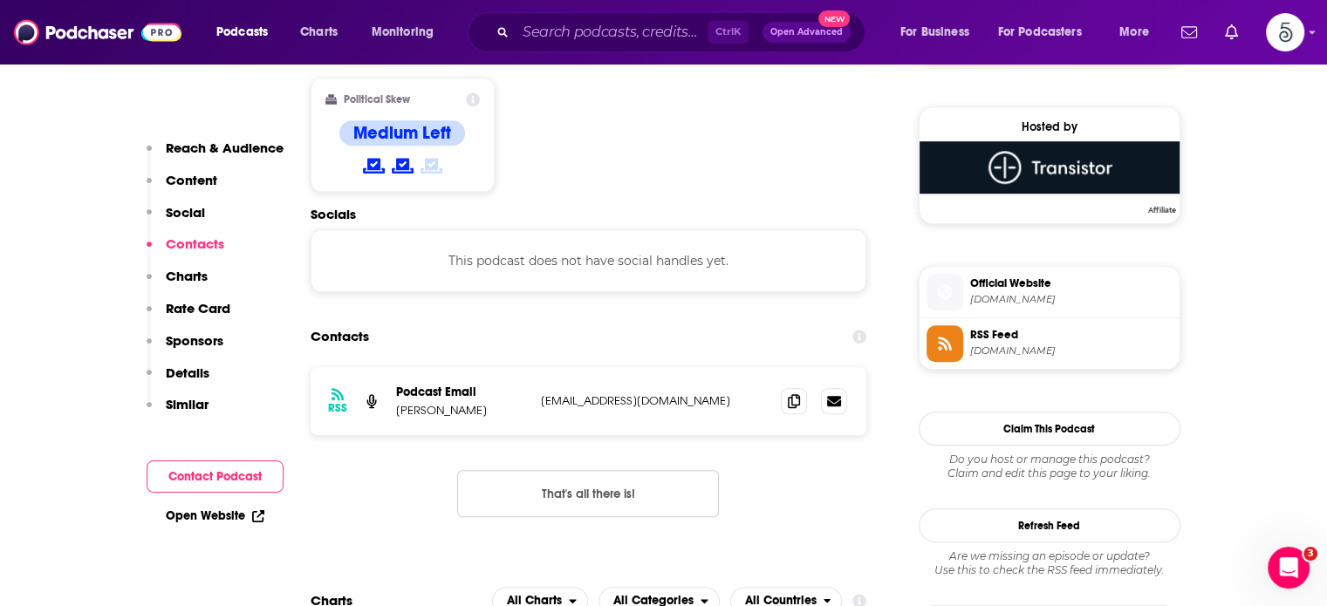
scroll to position [1384, 0]
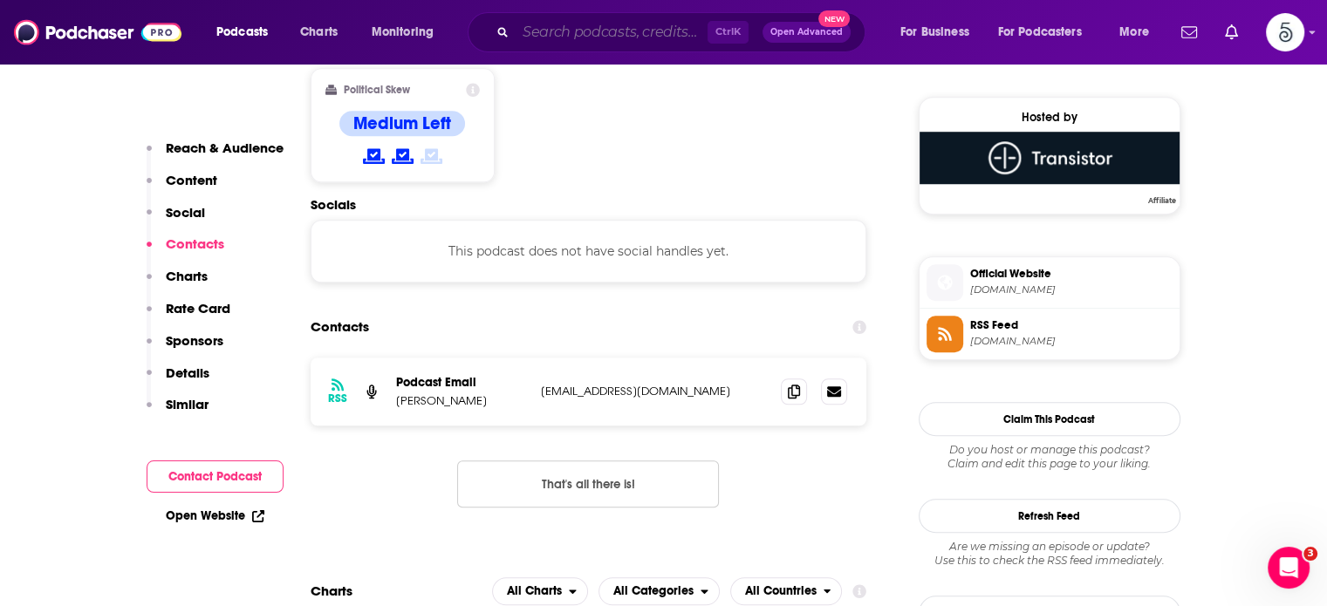
click at [599, 34] on input "Search podcasts, credits, & more..." at bounding box center [612, 32] width 192 height 28
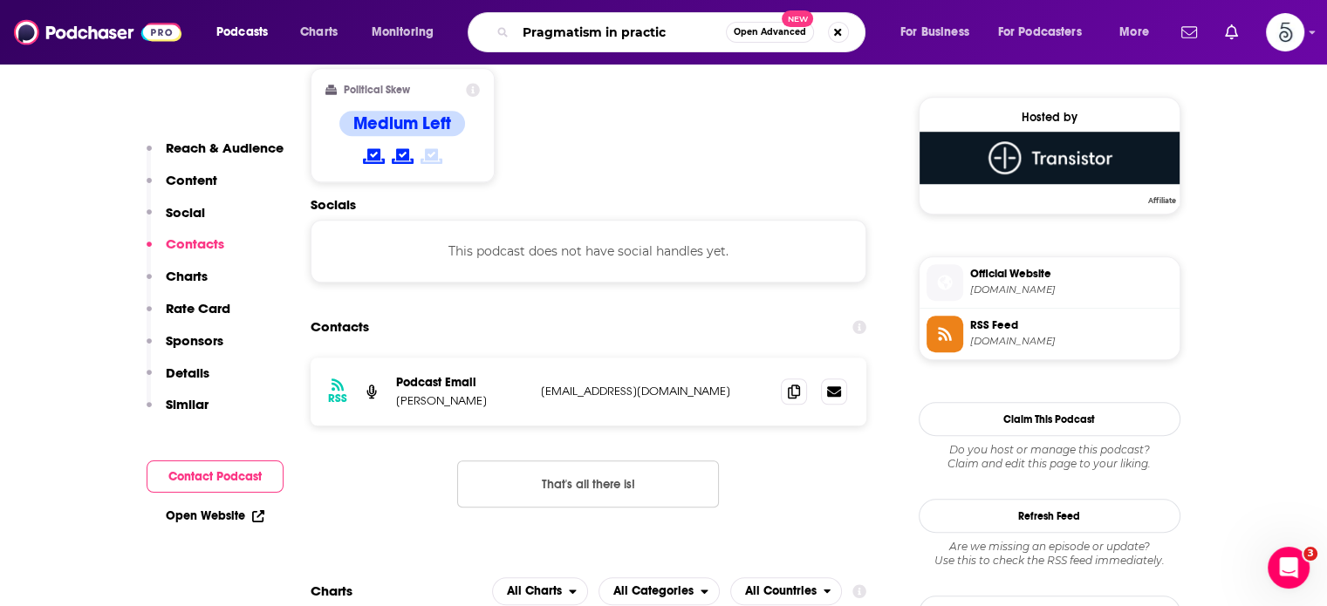
type input "Pragmatism in practice"
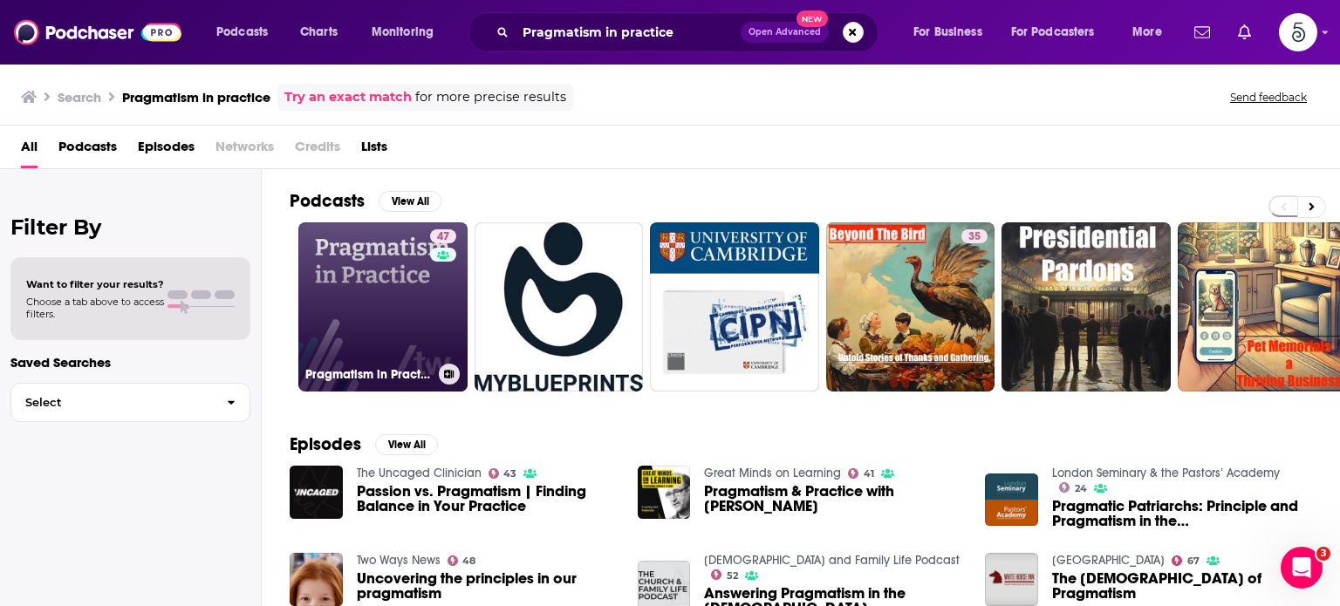
click at [387, 291] on link "47 Pragmatism in Practice" at bounding box center [382, 306] width 169 height 169
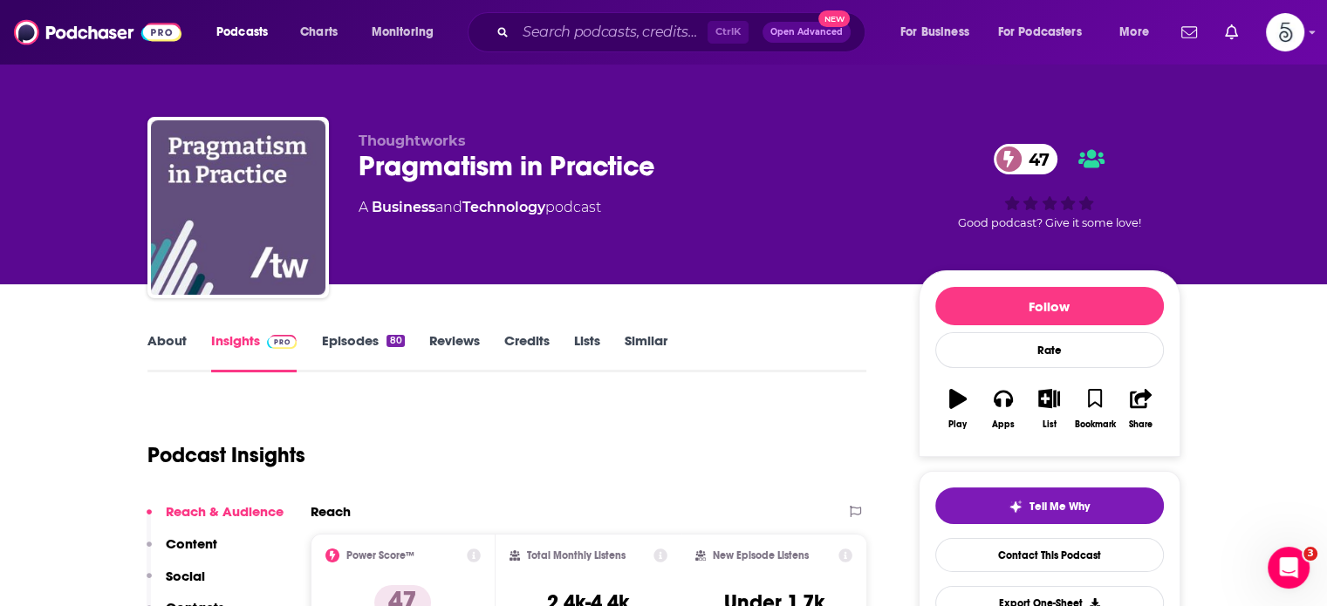
click at [235, 346] on link "Insights" at bounding box center [254, 352] width 86 height 40
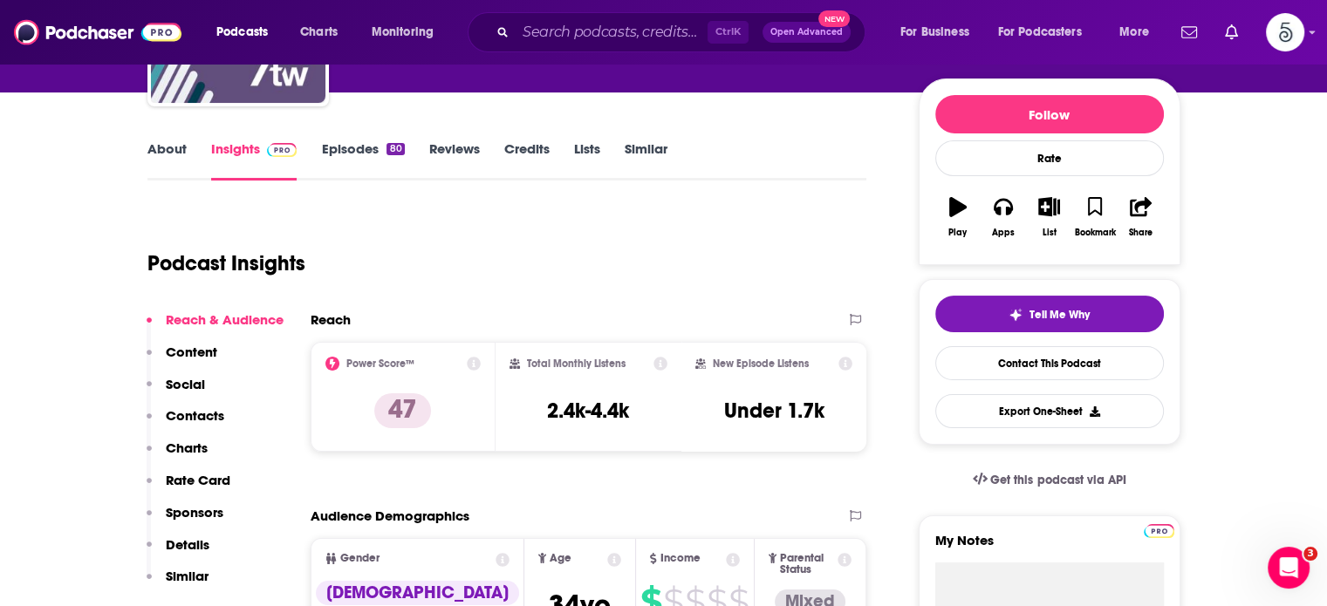
scroll to position [258, 0]
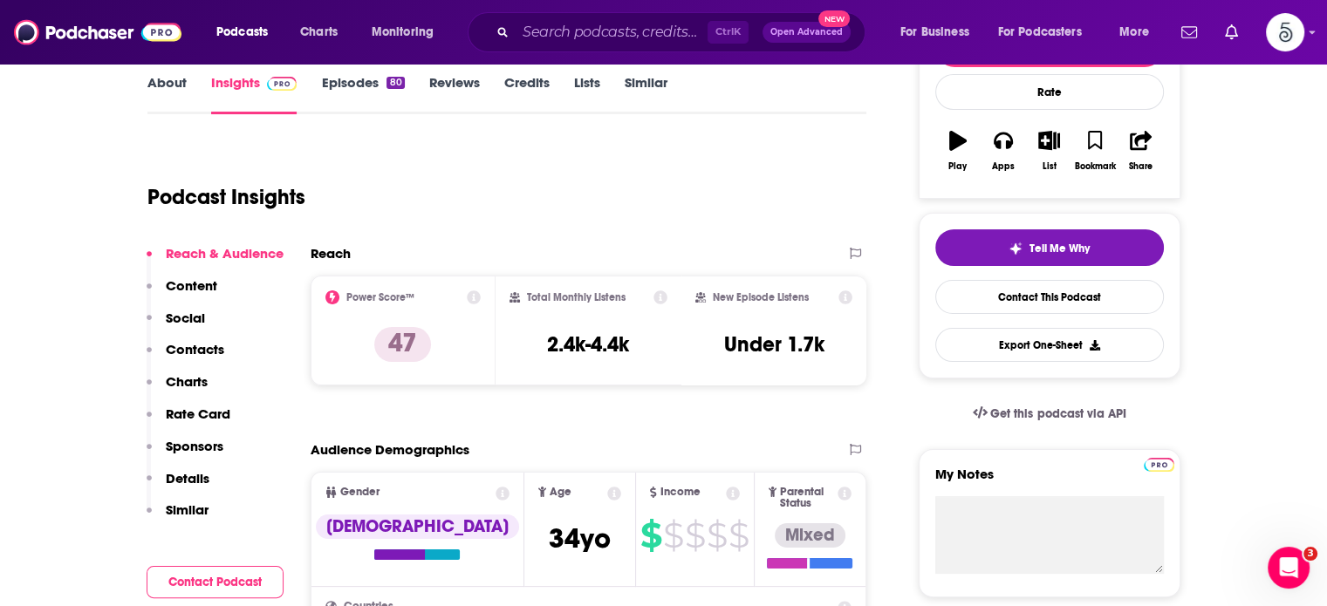
click at [200, 341] on p "Contacts" at bounding box center [195, 349] width 58 height 17
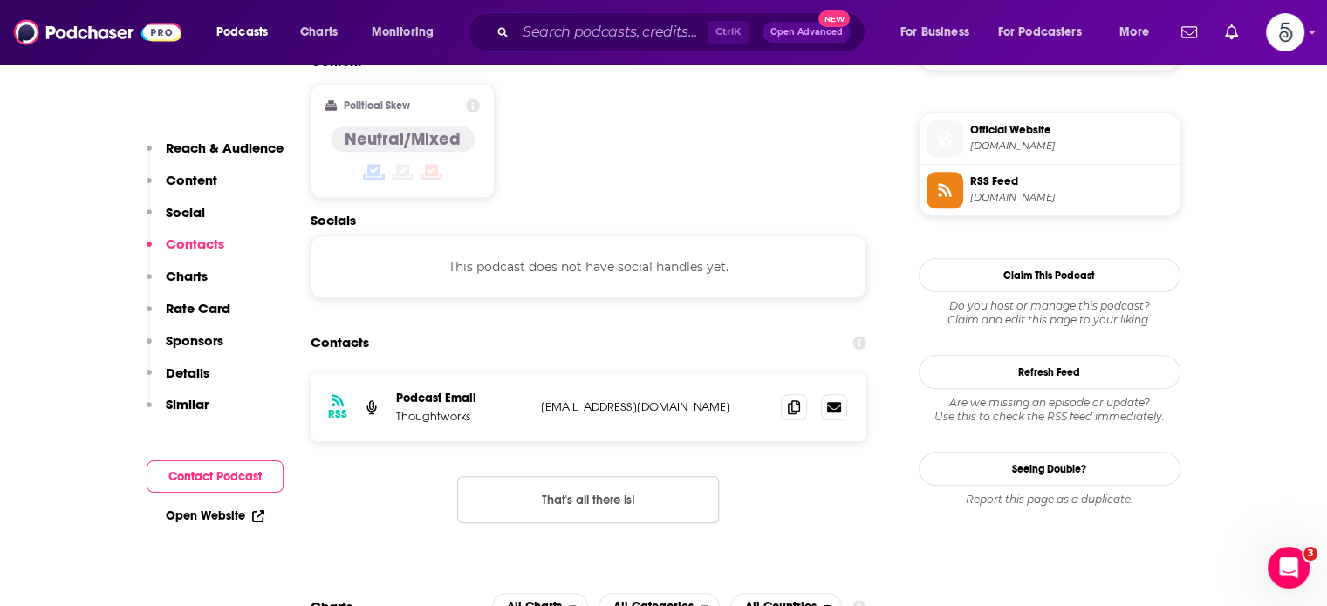
scroll to position [1403, 0]
